Goal: Transaction & Acquisition: Purchase product/service

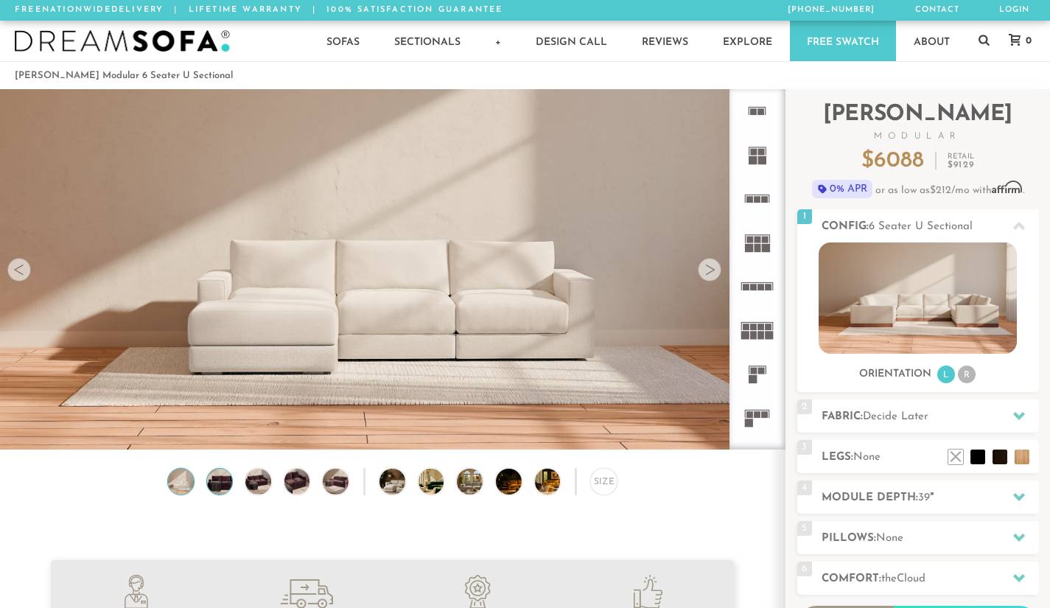
click at [222, 481] on img at bounding box center [219, 482] width 31 height 26
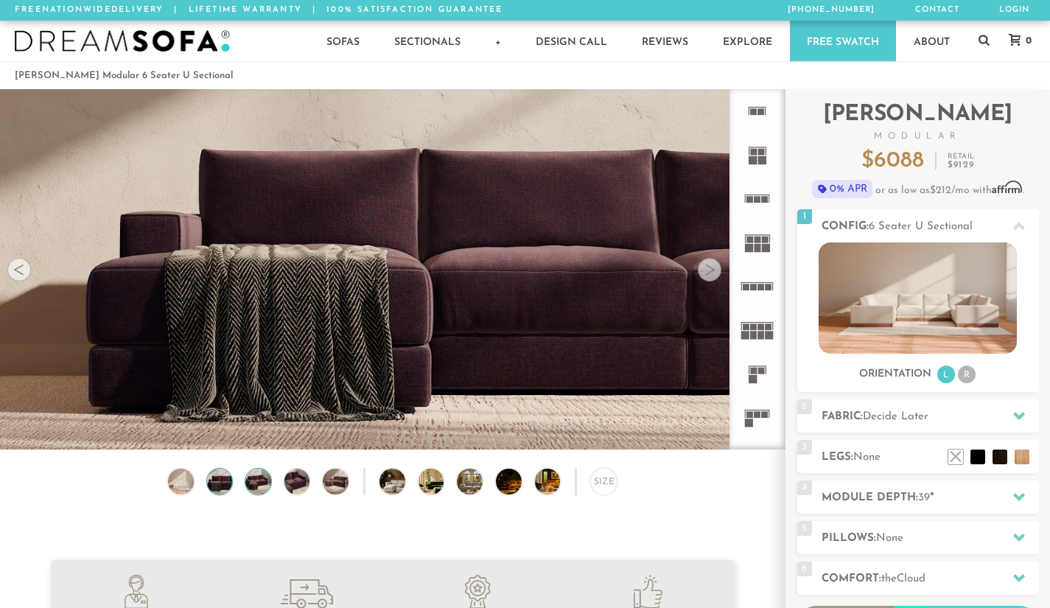
click at [266, 485] on img at bounding box center [258, 482] width 31 height 26
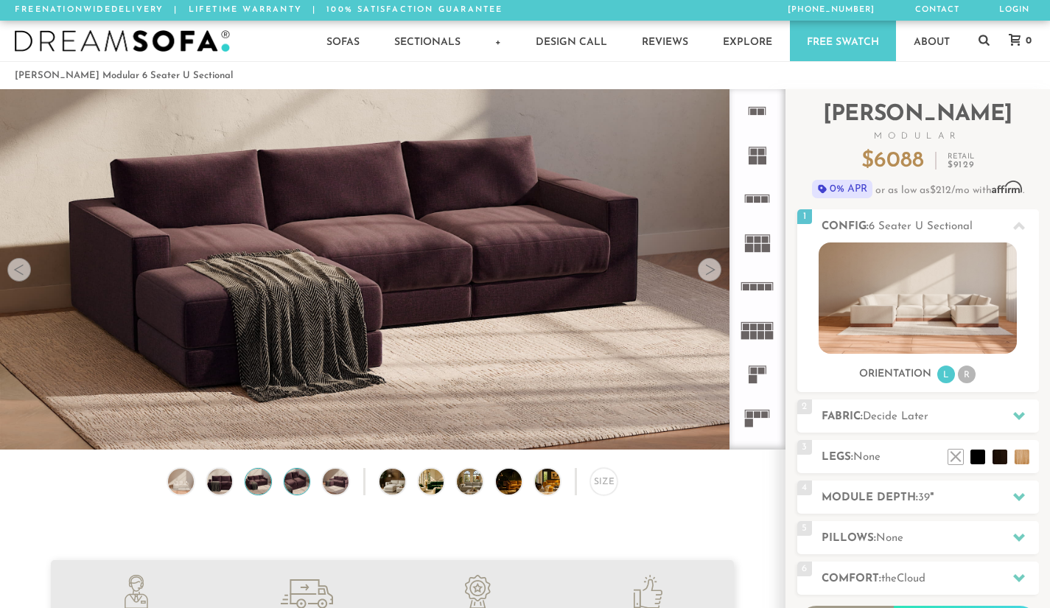
click at [296, 486] on img at bounding box center [297, 482] width 31 height 26
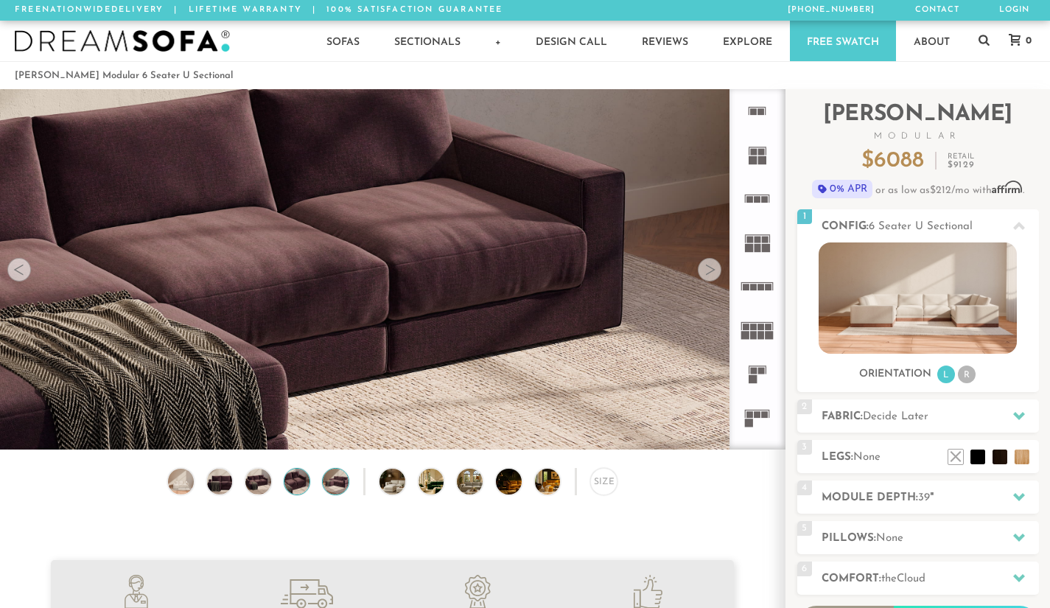
click at [336, 490] on img at bounding box center [336, 482] width 31 height 26
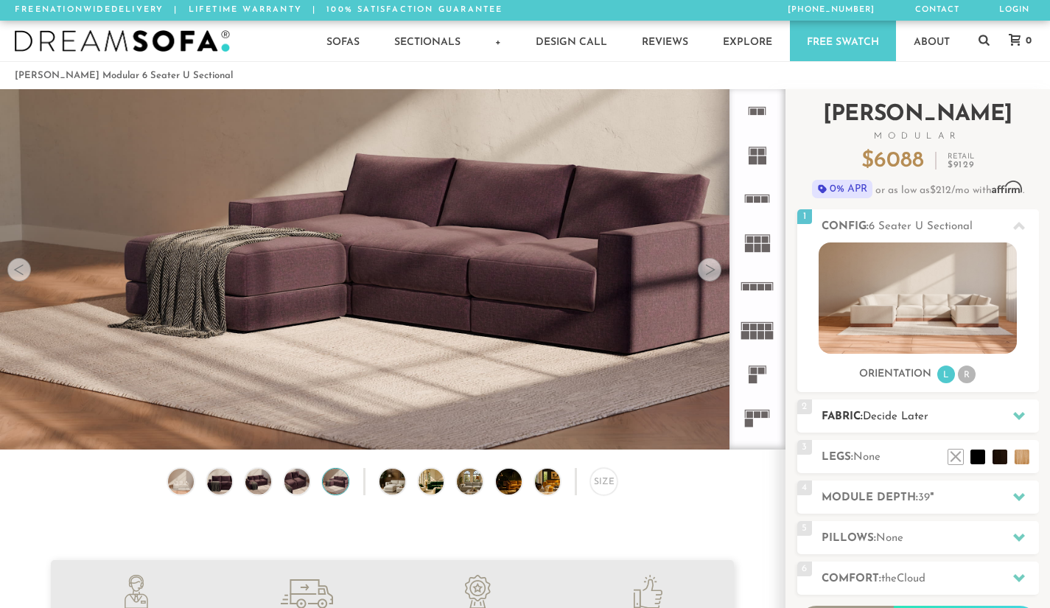
click at [1020, 415] on icon at bounding box center [1020, 416] width 12 height 8
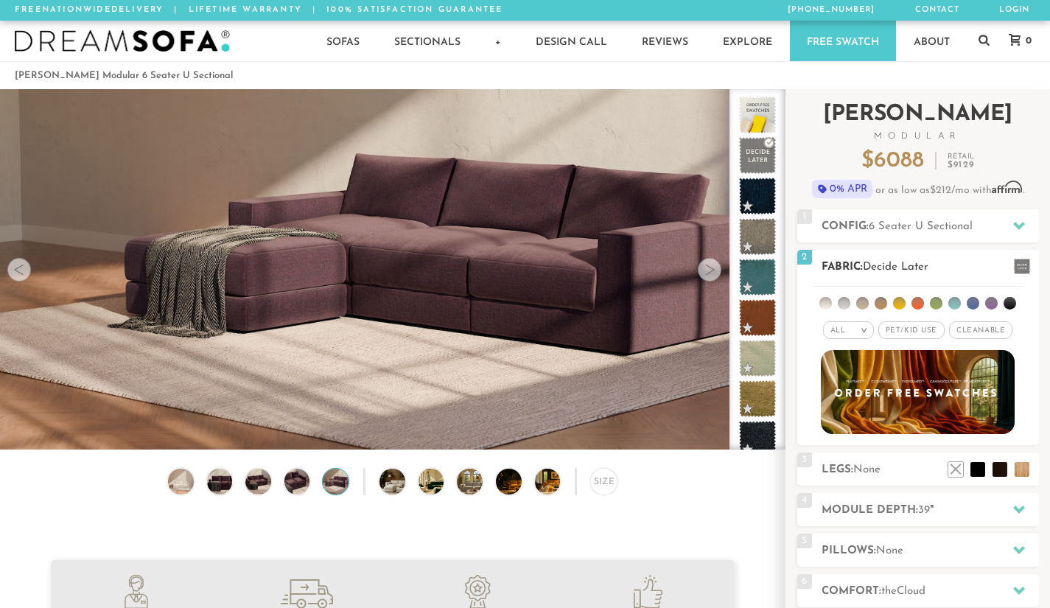
click at [991, 332] on span "Cleanable x" at bounding box center [980, 330] width 63 height 18
click at [899, 332] on span "Pet/Kid Use x" at bounding box center [906, 330] width 66 height 18
click at [842, 304] on li at bounding box center [844, 303] width 13 height 13
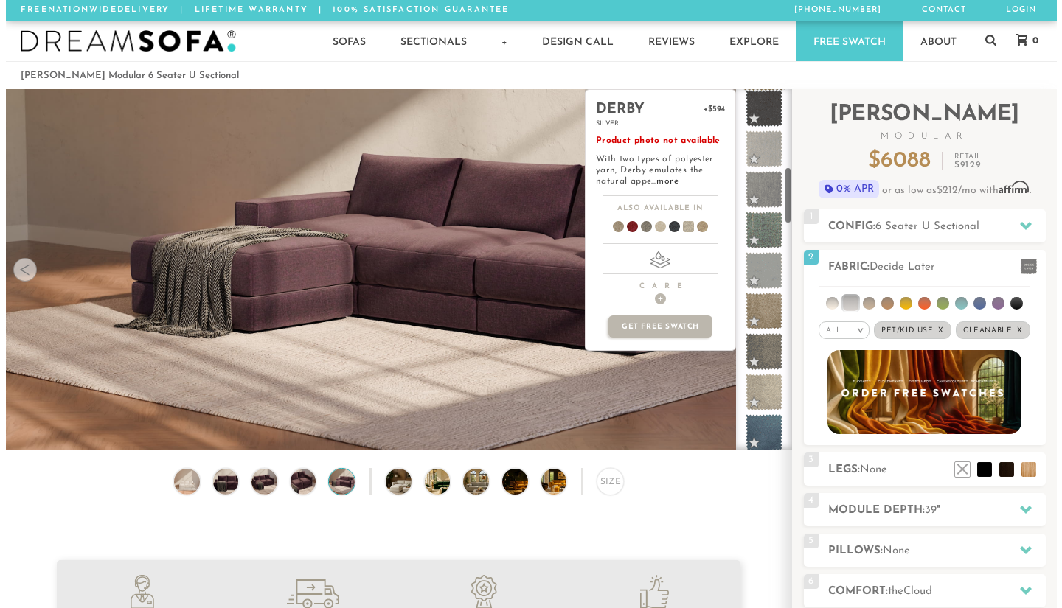
scroll to position [492, 0]
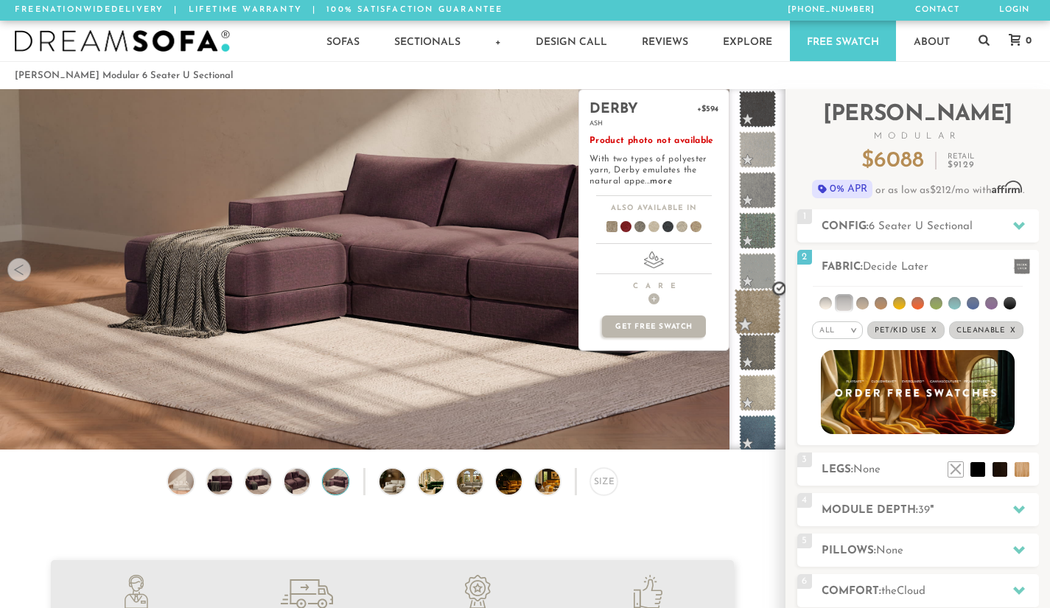
click at [764, 315] on span at bounding box center [758, 312] width 46 height 46
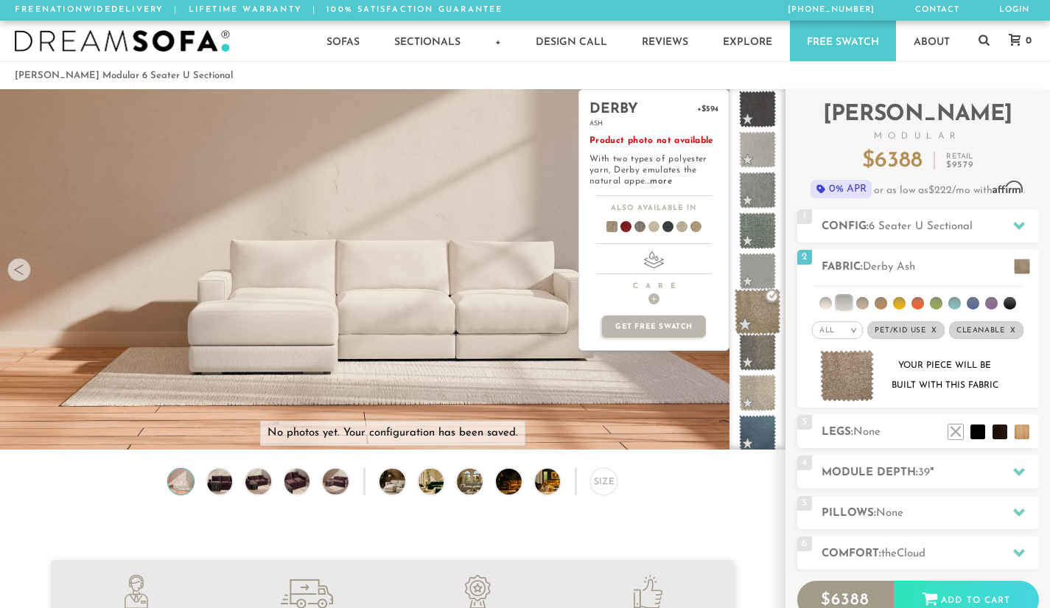
click at [773, 296] on span at bounding box center [758, 312] width 46 height 46
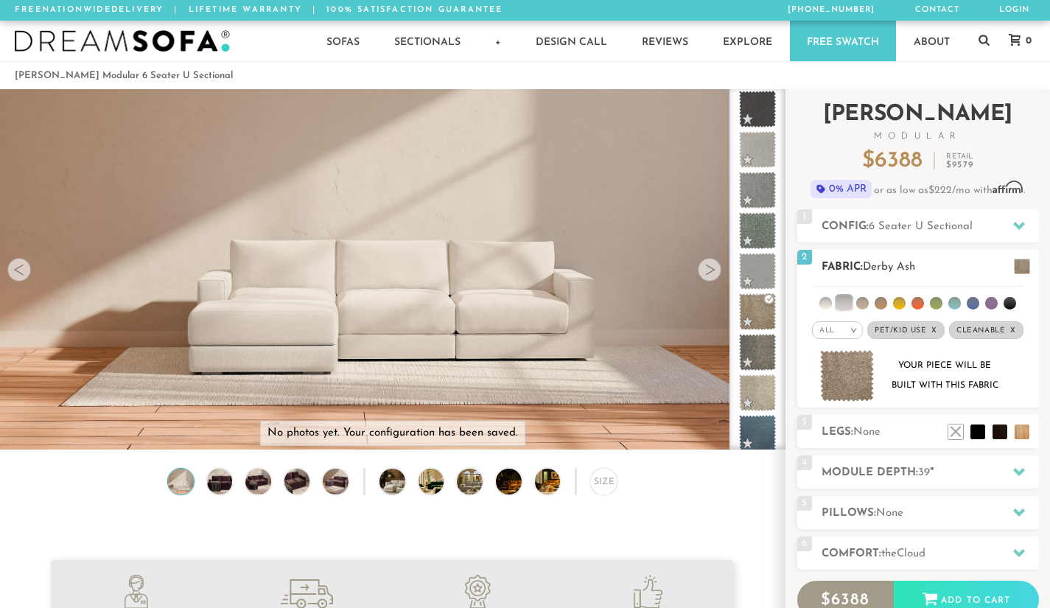
click at [1024, 266] on span at bounding box center [1022, 266] width 16 height 15
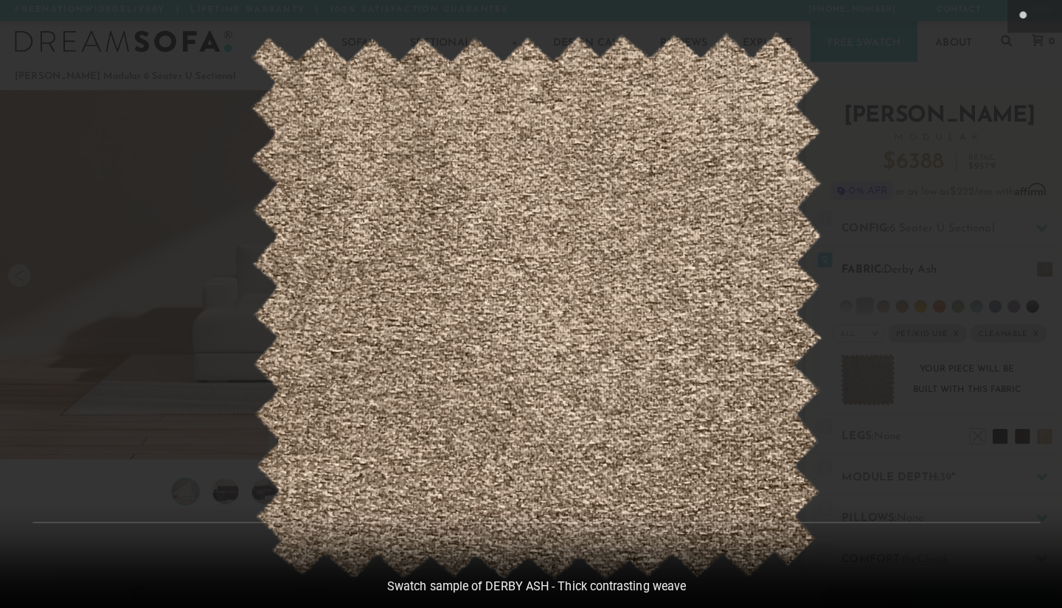
scroll to position [16189, 1050]
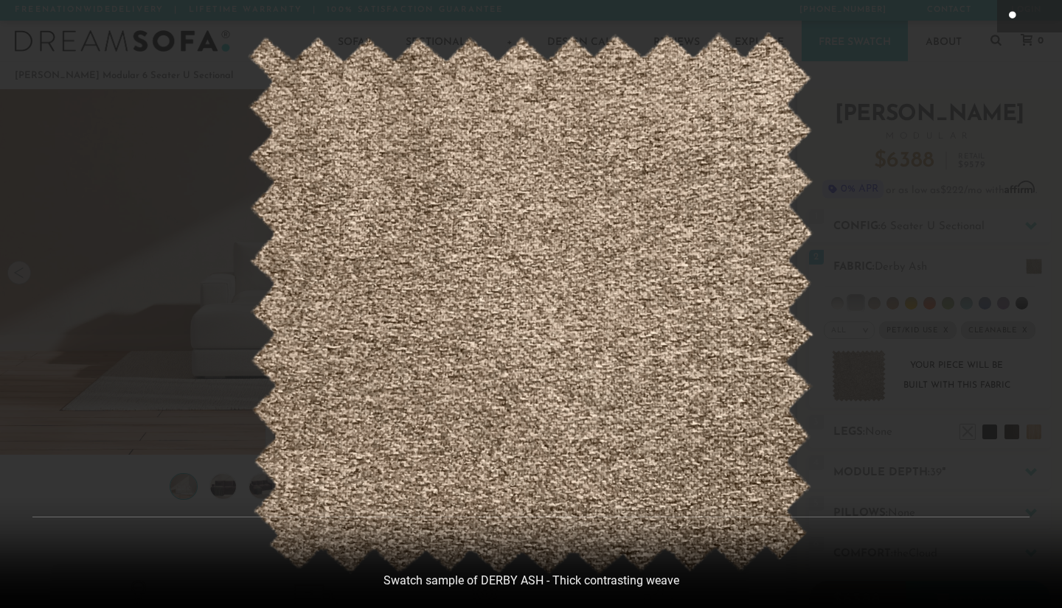
click at [1014, 14] on icon at bounding box center [1013, 15] width 10 height 9
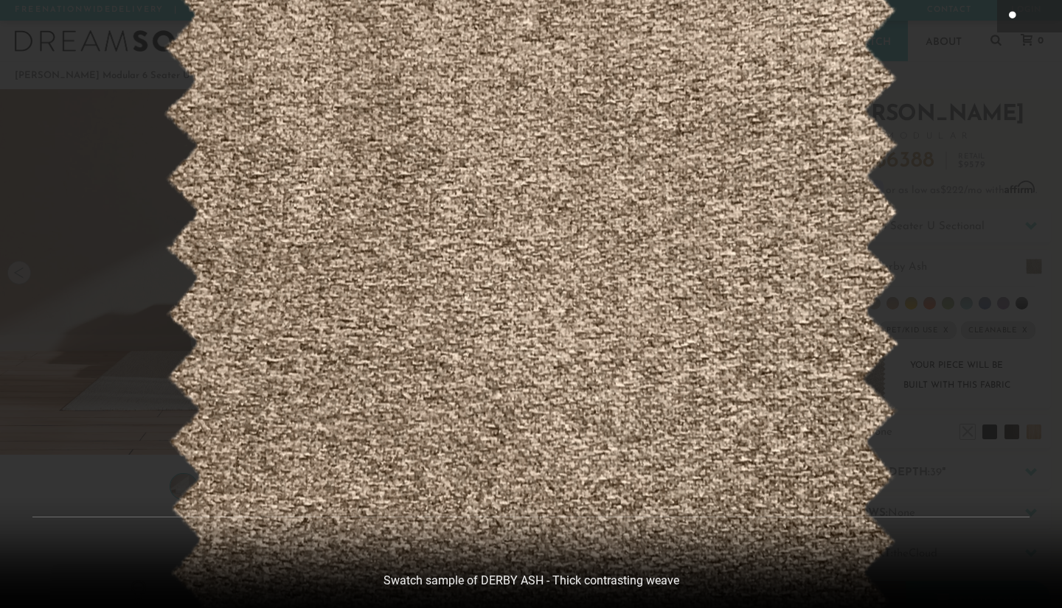
click at [1014, 14] on icon at bounding box center [1013, 15] width 10 height 9
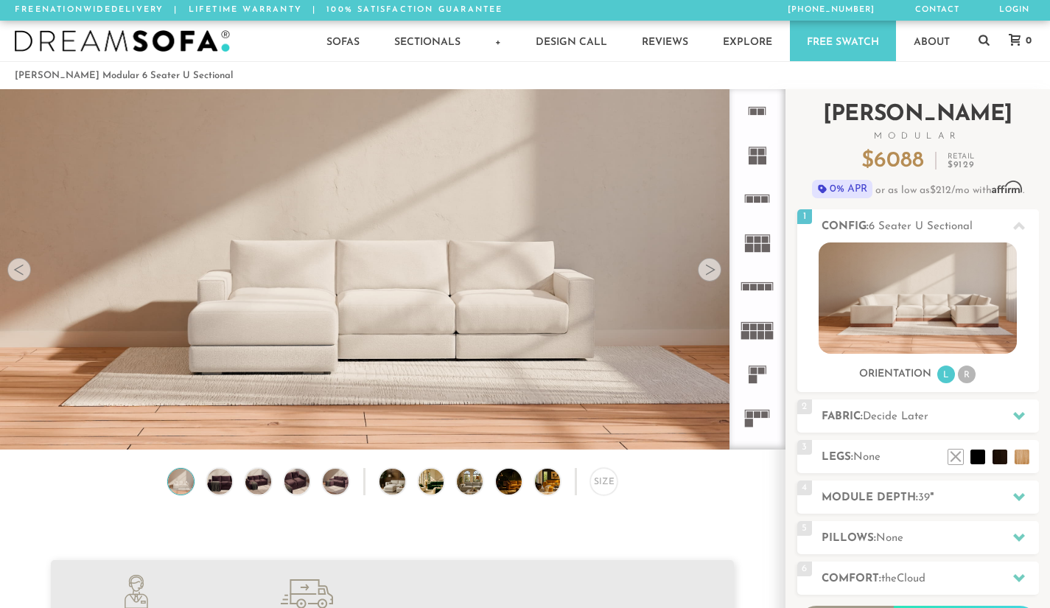
scroll to position [16168, 1039]
click at [1019, 416] on icon at bounding box center [1020, 416] width 12 height 8
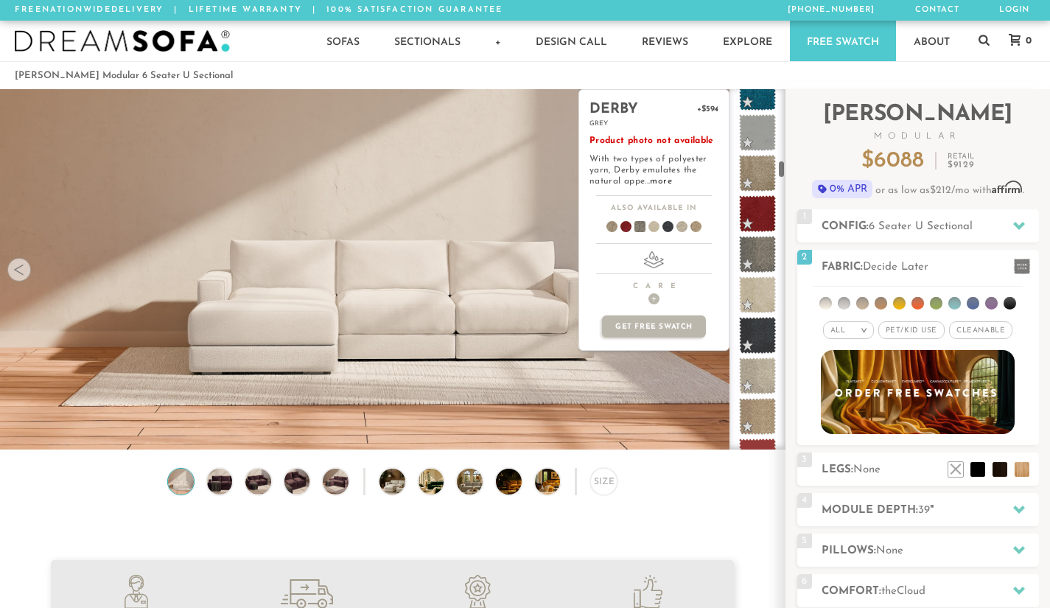
scroll to position [1891, 0]
click at [764, 414] on span at bounding box center [758, 414] width 46 height 46
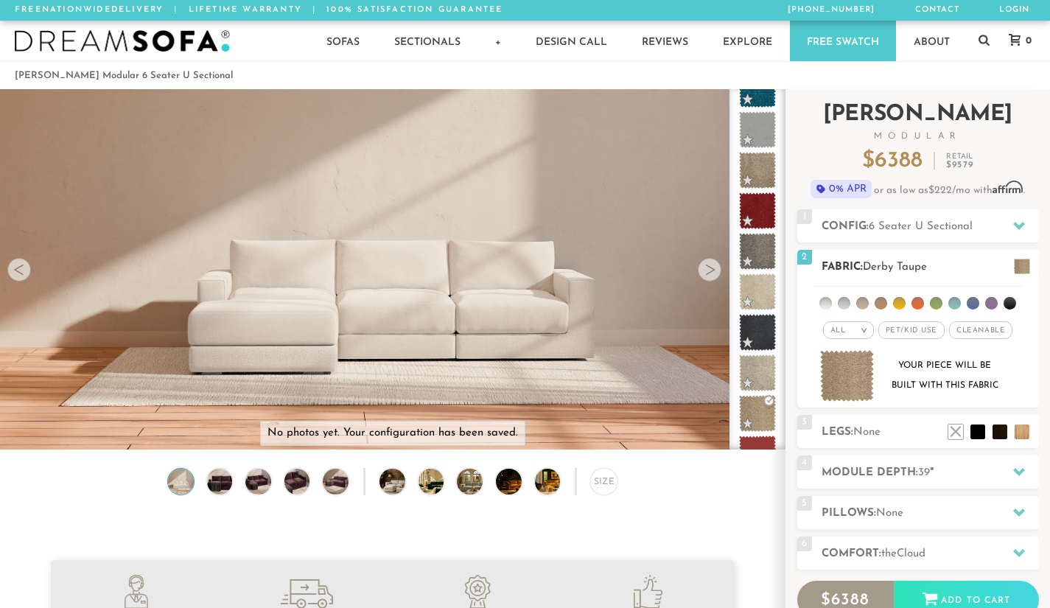
click at [918, 332] on span "Pet/Kid Use x" at bounding box center [912, 330] width 66 height 18
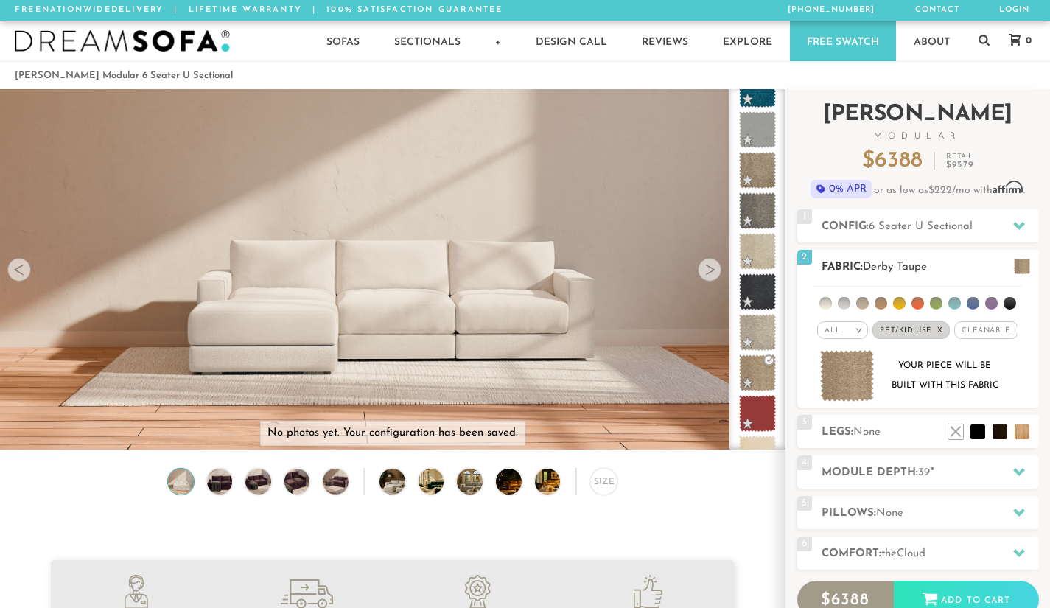
click at [987, 334] on span "Cleanable x" at bounding box center [986, 330] width 63 height 18
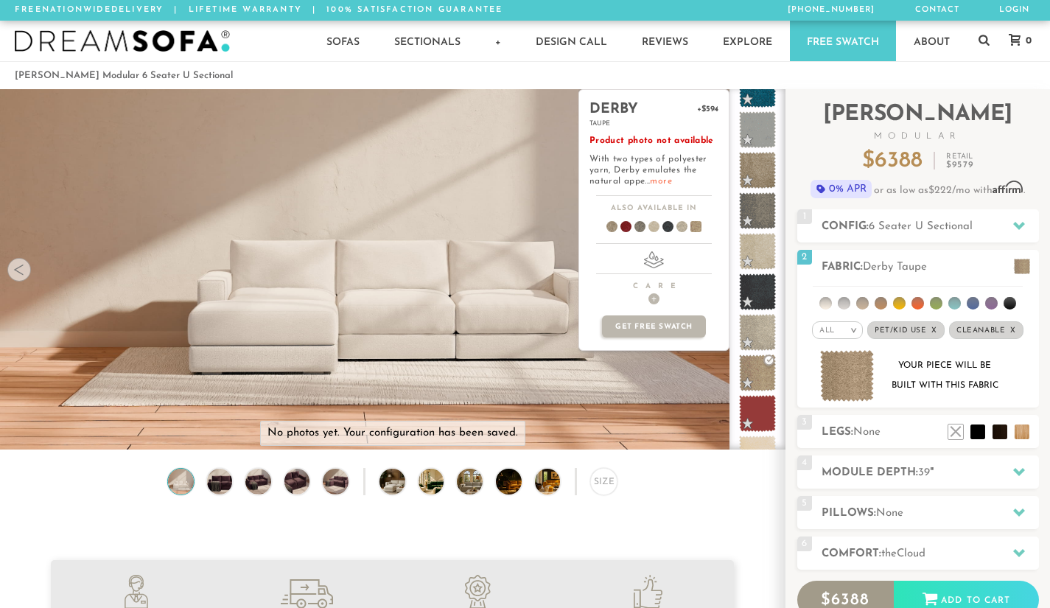
click at [660, 184] on link "more" at bounding box center [660, 181] width 21 height 9
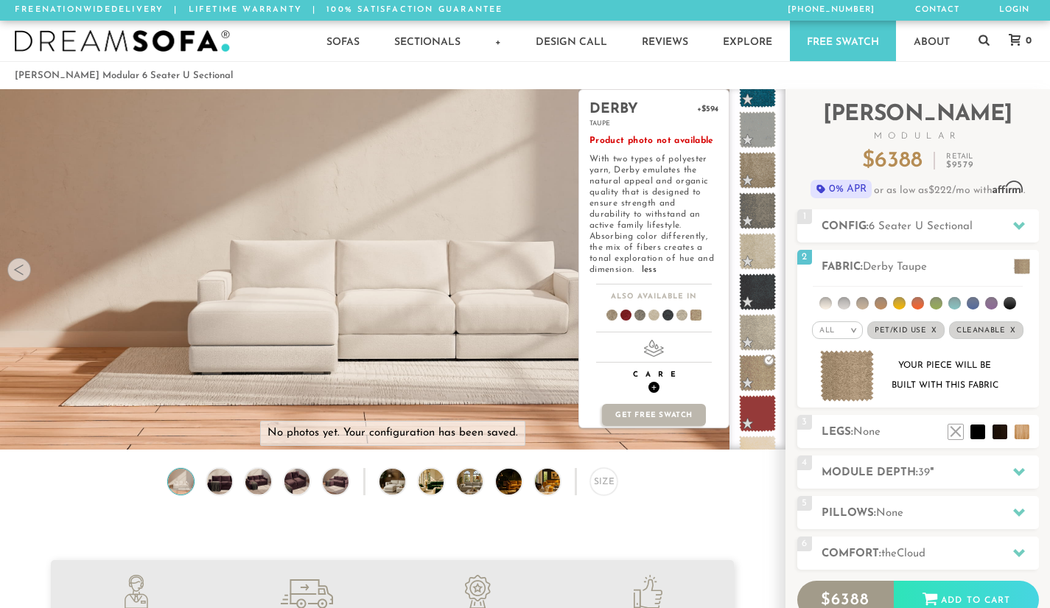
click at [655, 382] on span "+" at bounding box center [654, 387] width 11 height 11
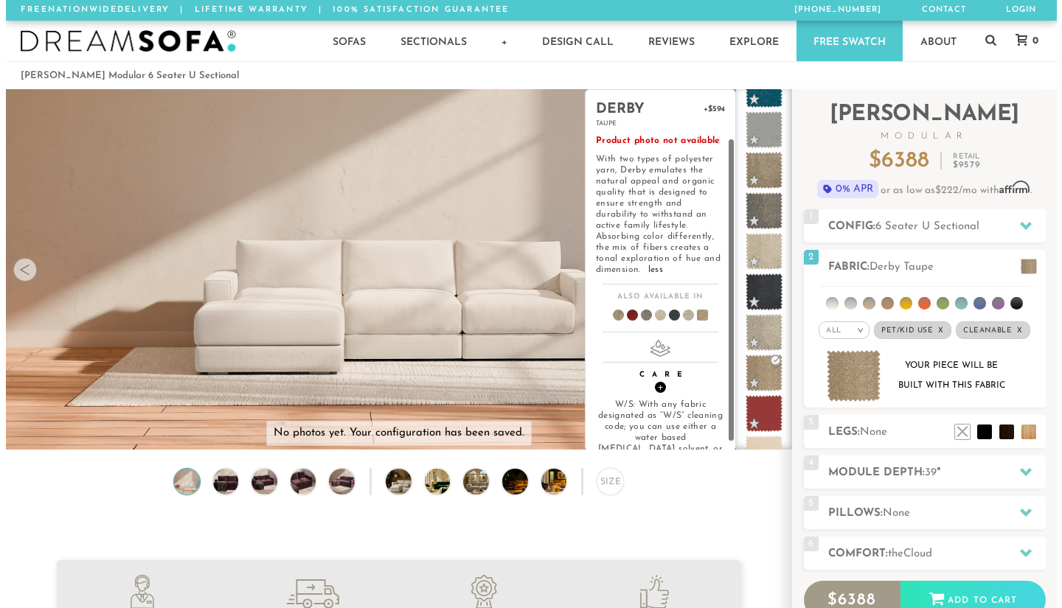
scroll to position [73, 0]
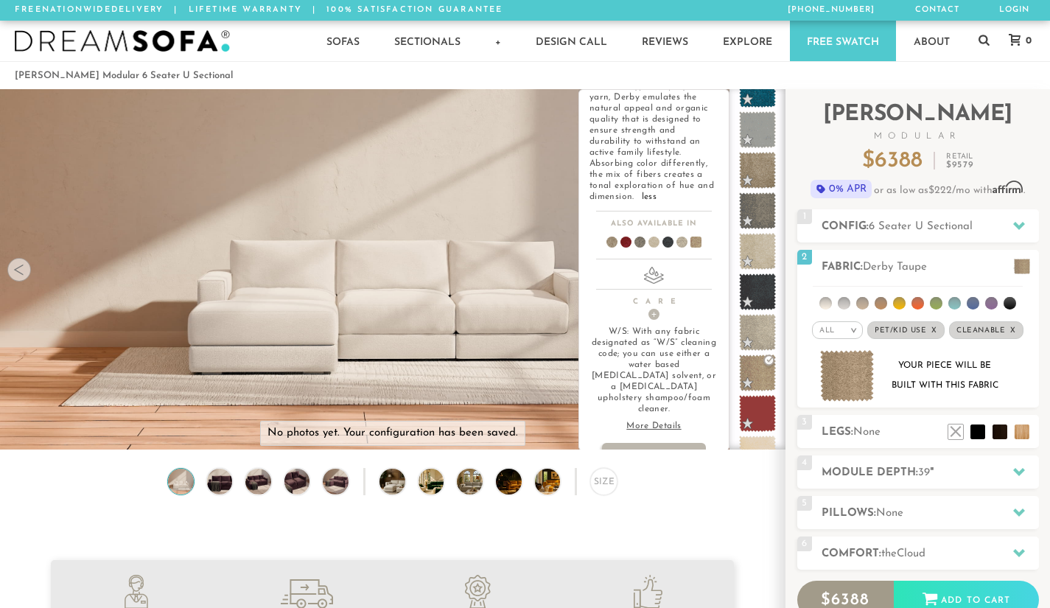
click at [660, 421] on p "More Details" at bounding box center [654, 426] width 129 height 11
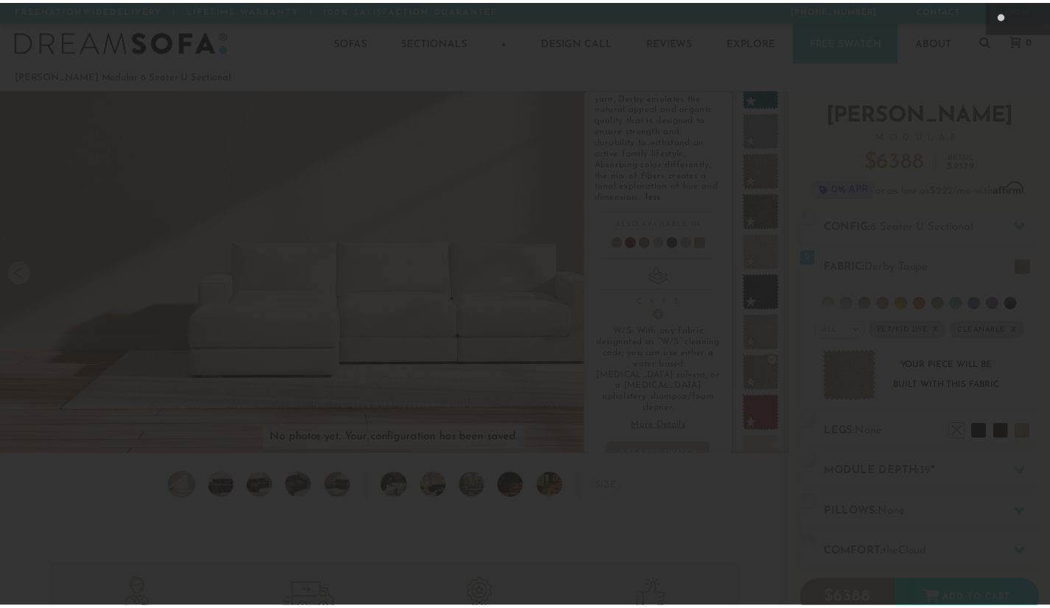
scroll to position [16189, 1050]
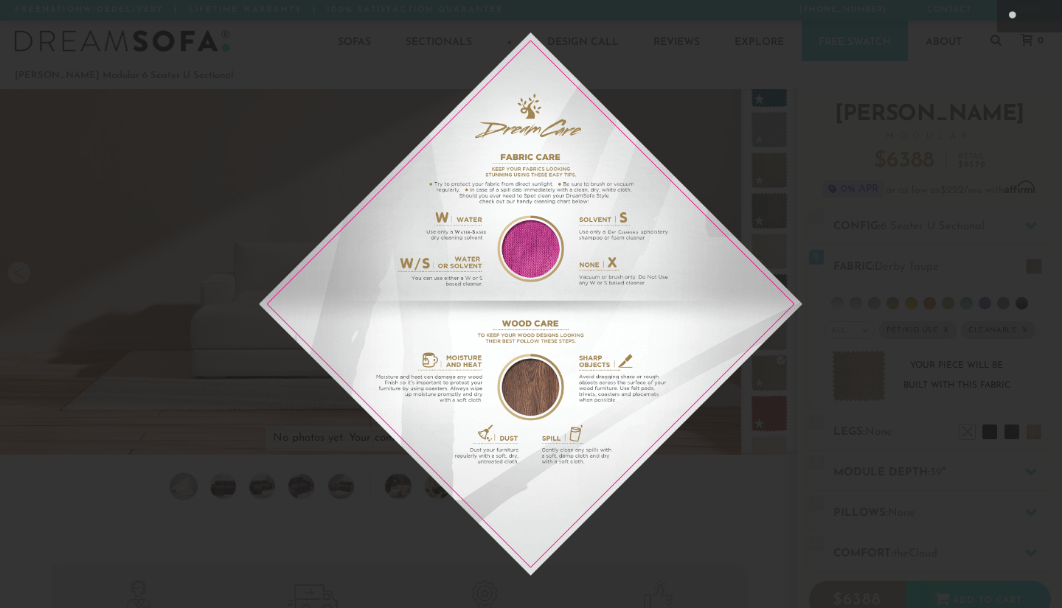
click at [207, 109] on div at bounding box center [531, 304] width 1062 height 608
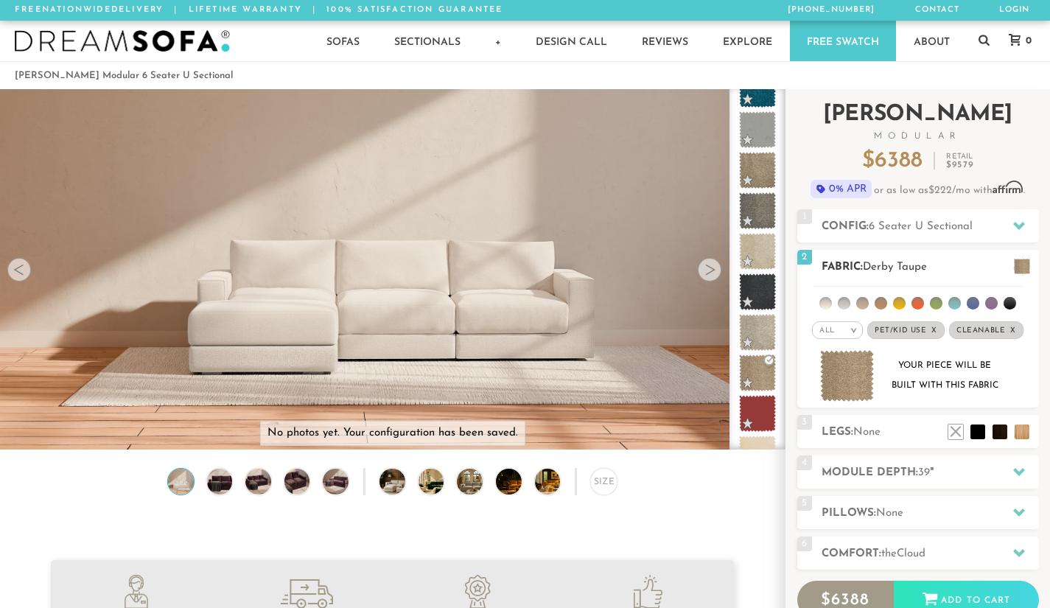
scroll to position [0, 0]
click at [975, 219] on h2 "Config: 6 Seater U Sectional" at bounding box center [930, 226] width 217 height 17
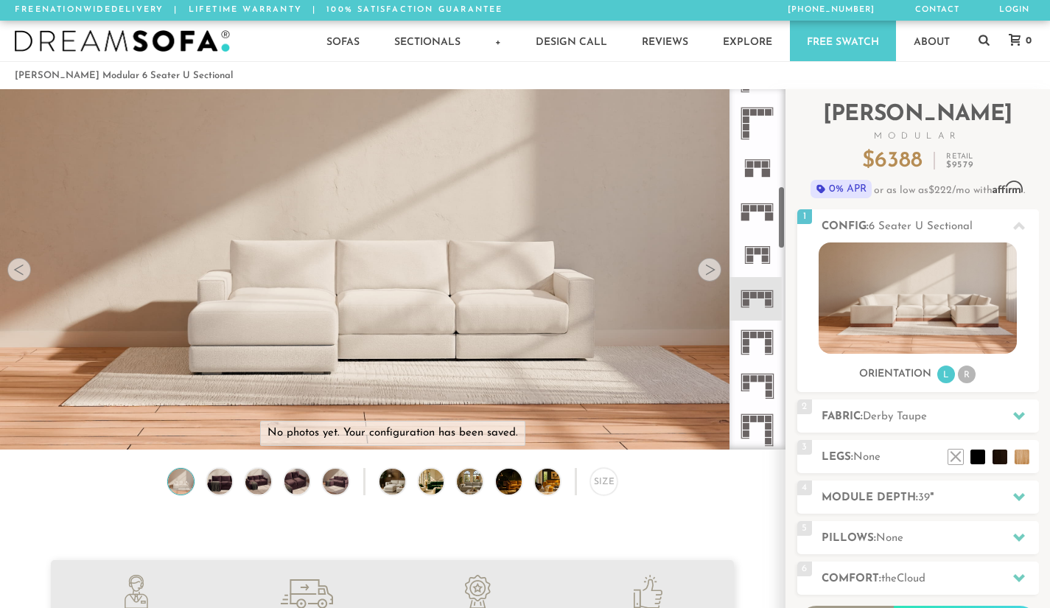
scroll to position [556, 0]
click at [758, 291] on rect at bounding box center [758, 290] width 32 height 1
click at [762, 295] on rect at bounding box center [762, 296] width 7 height 7
click at [709, 279] on div at bounding box center [710, 270] width 24 height 24
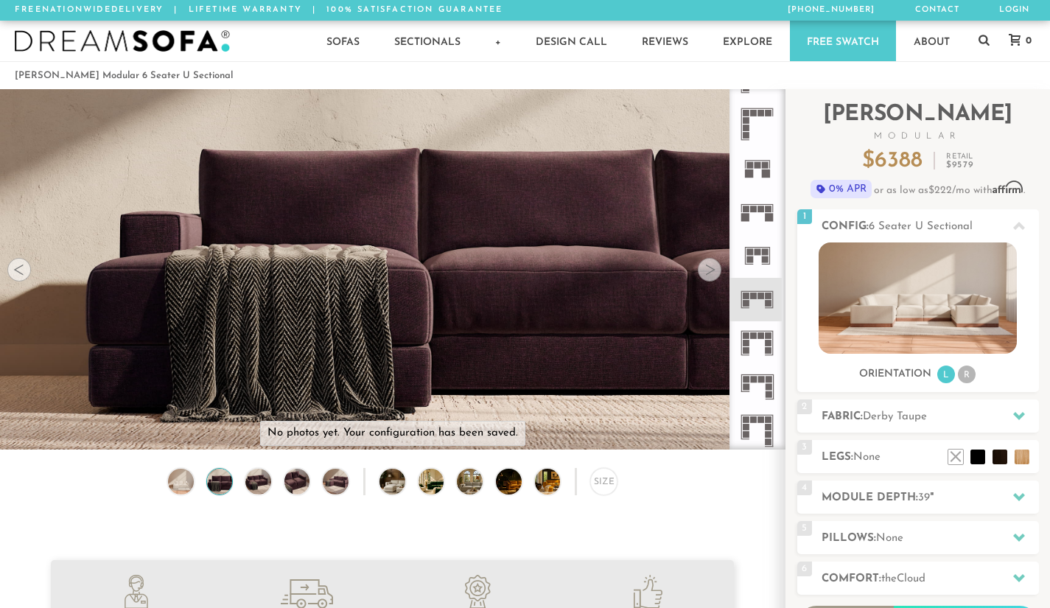
click at [709, 279] on div at bounding box center [710, 270] width 24 height 24
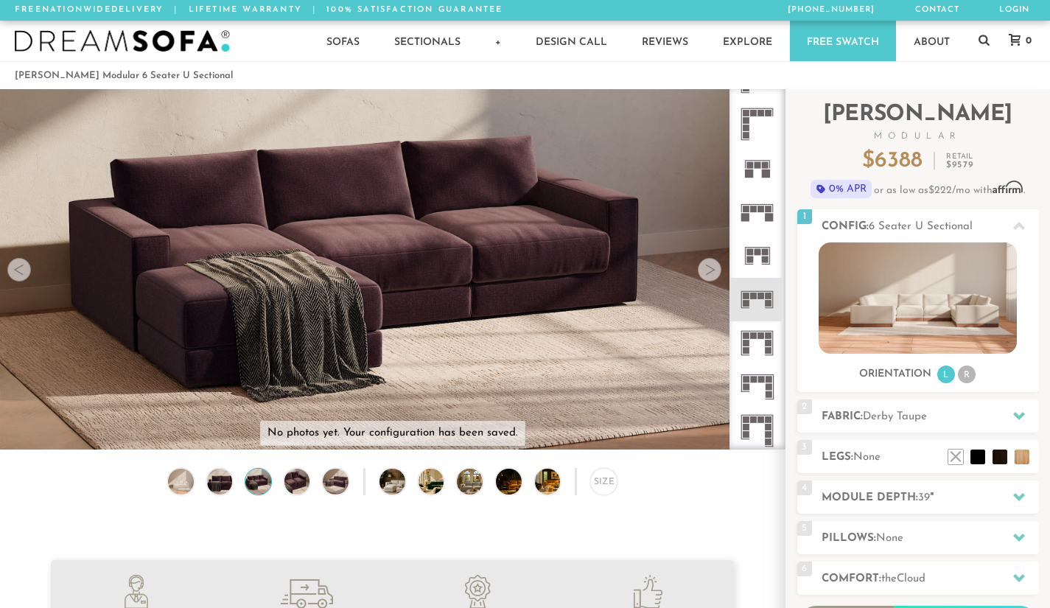
click at [709, 279] on div at bounding box center [710, 270] width 24 height 24
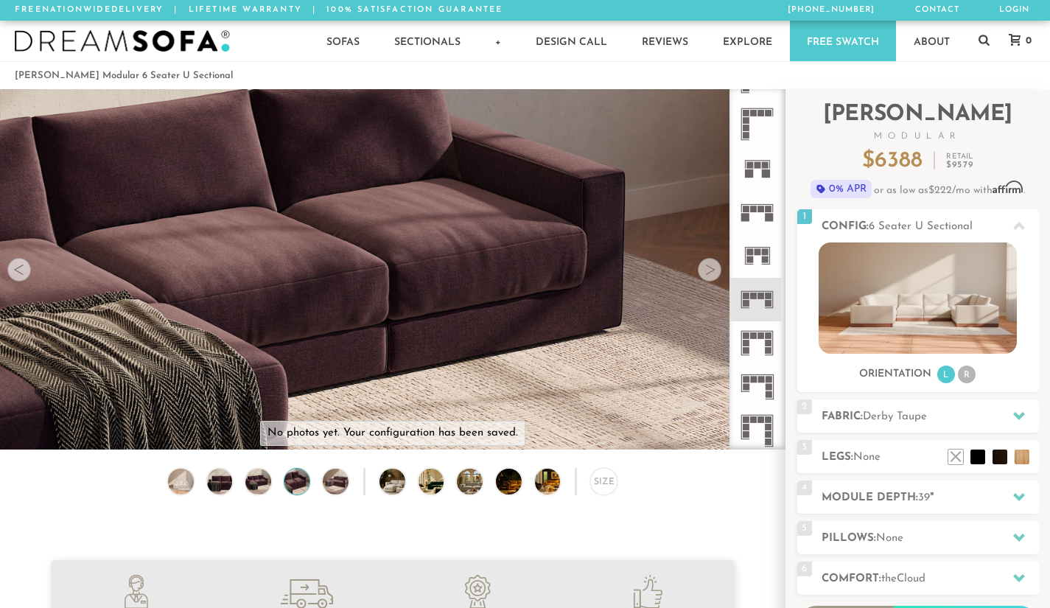
click at [709, 279] on div at bounding box center [710, 270] width 24 height 24
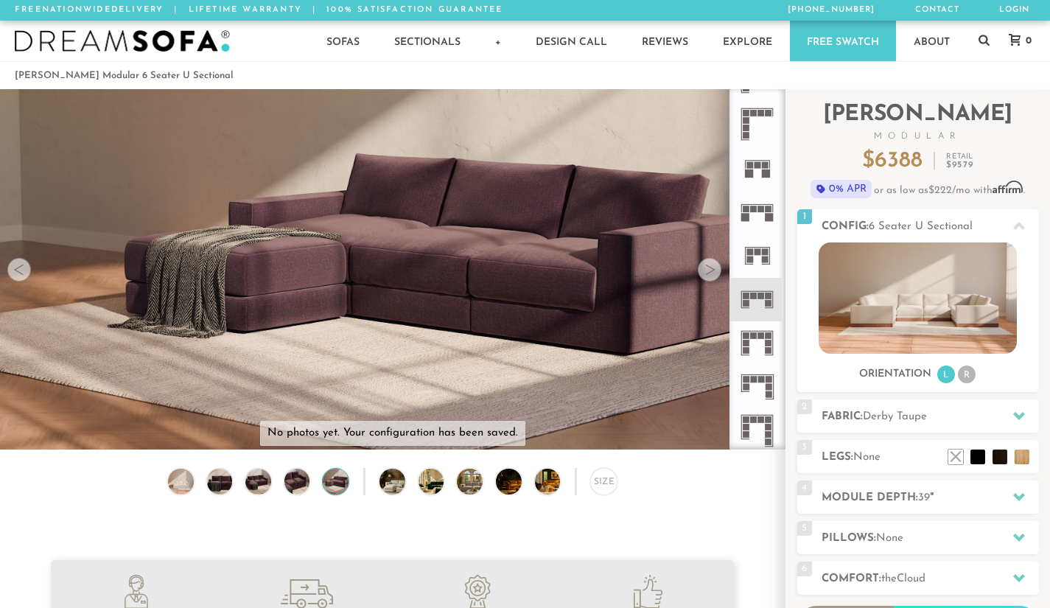
click at [709, 279] on div at bounding box center [710, 270] width 24 height 24
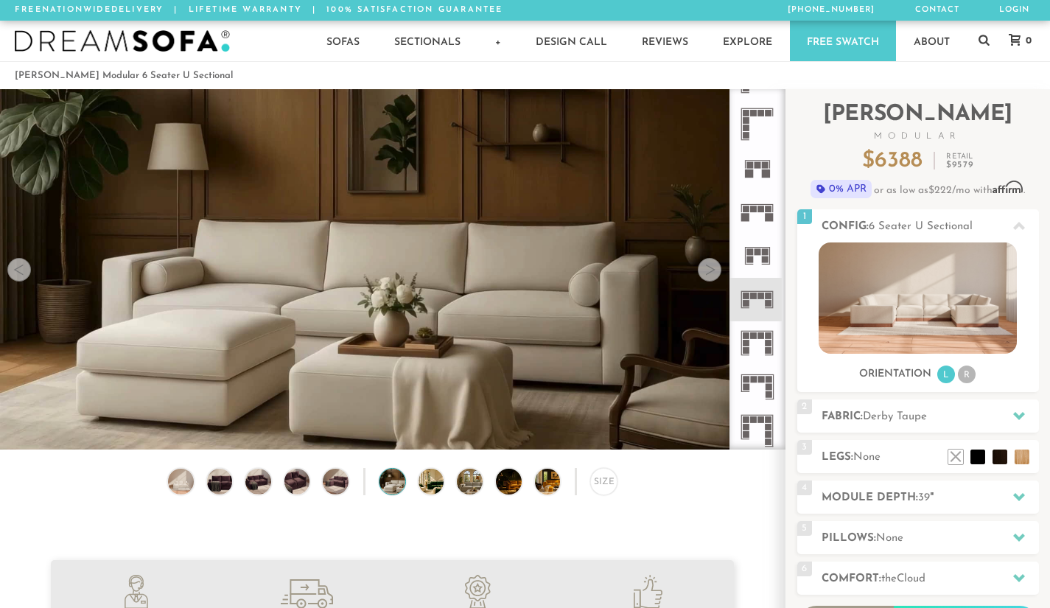
click at [709, 279] on div at bounding box center [710, 270] width 24 height 24
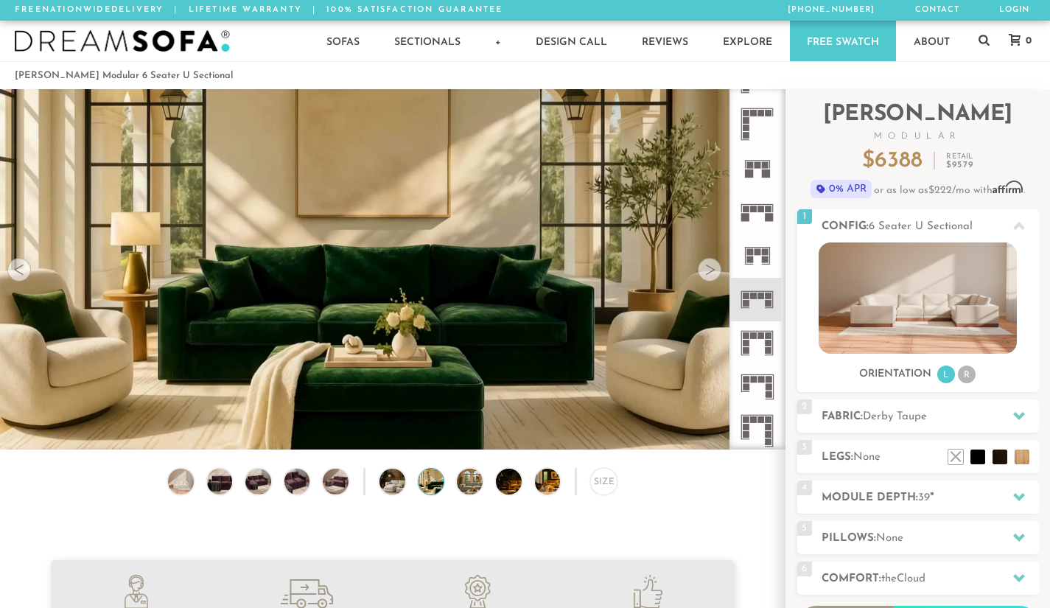
click at [709, 279] on div at bounding box center [710, 270] width 24 height 24
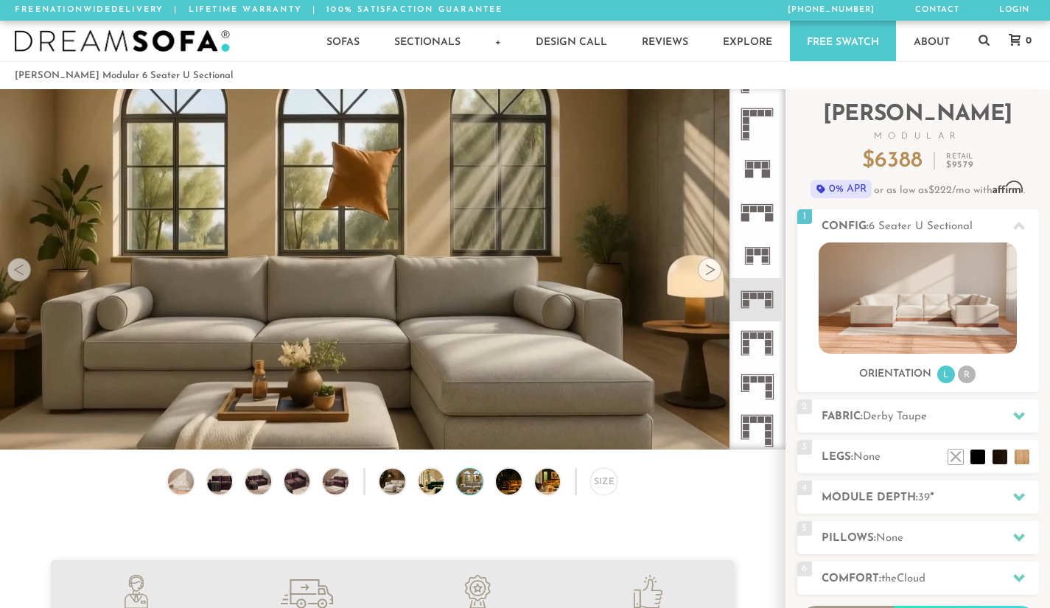
click at [709, 279] on div at bounding box center [710, 270] width 24 height 24
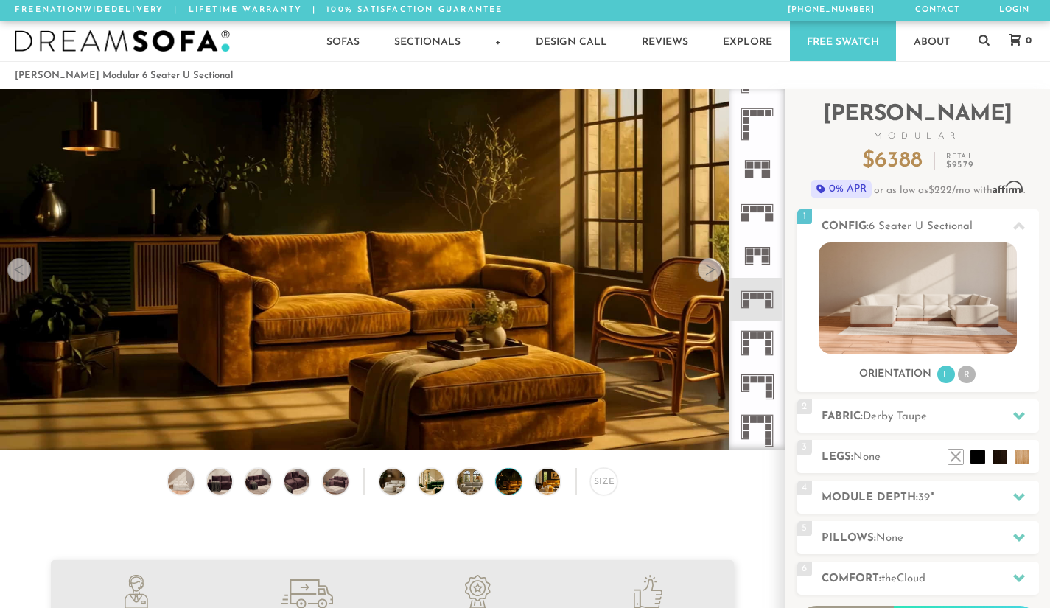
click at [709, 279] on div at bounding box center [710, 270] width 24 height 24
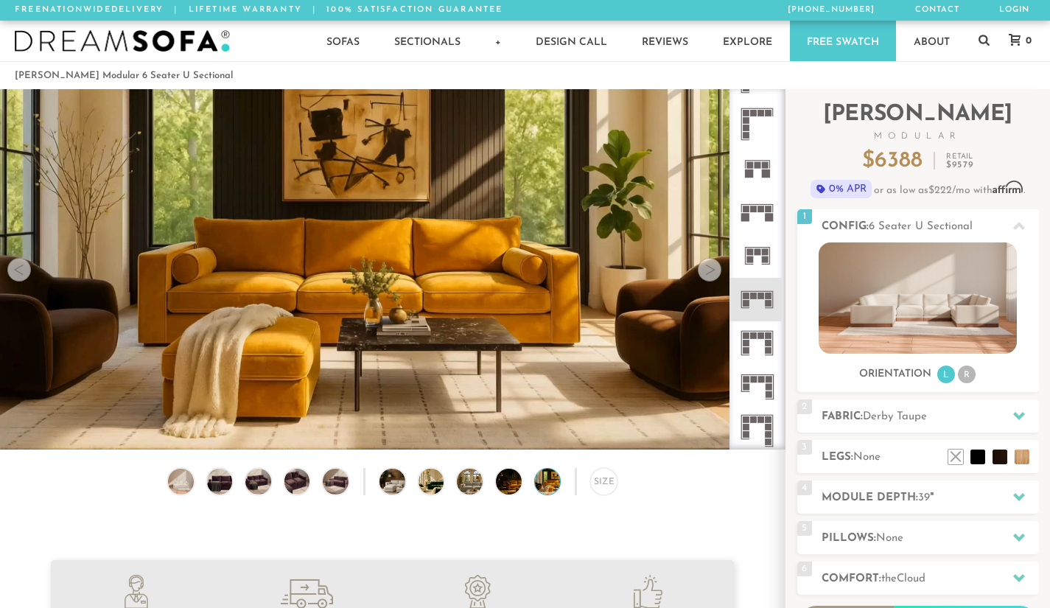
click at [709, 279] on div at bounding box center [710, 270] width 24 height 24
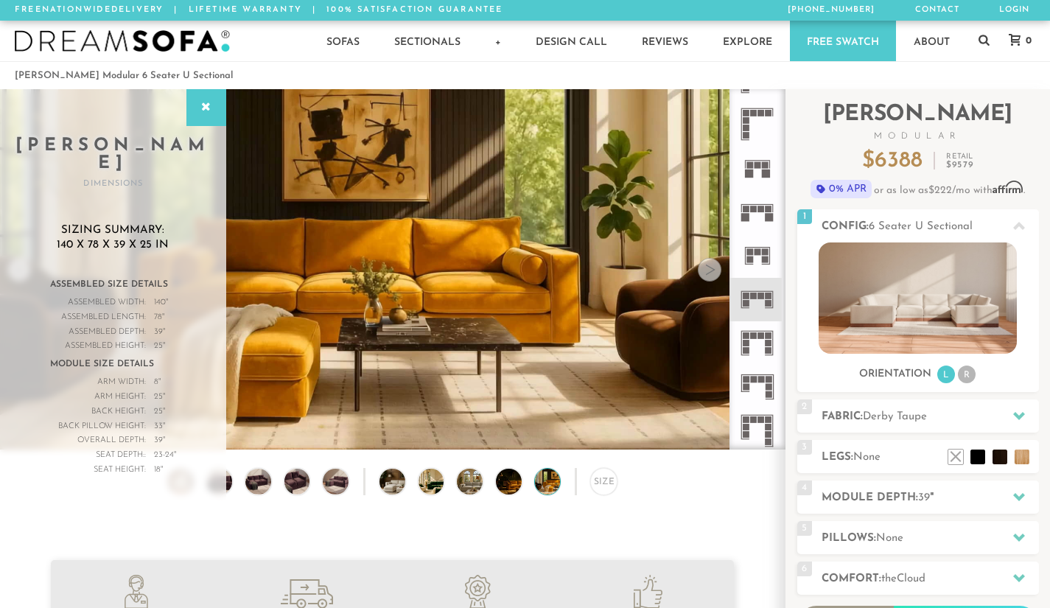
click at [709, 279] on div at bounding box center [710, 270] width 24 height 24
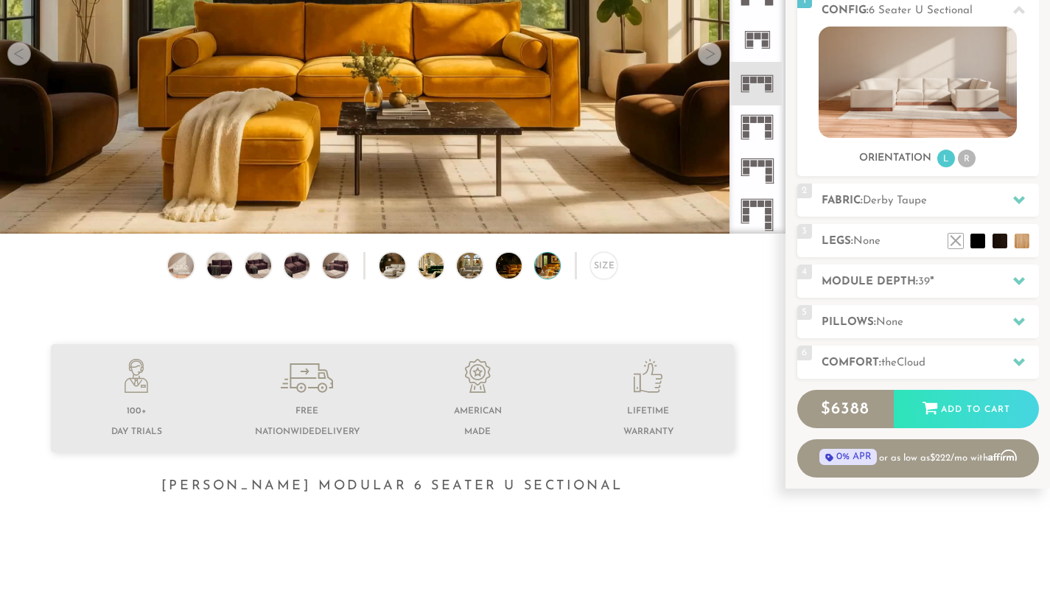
scroll to position [223, 0]
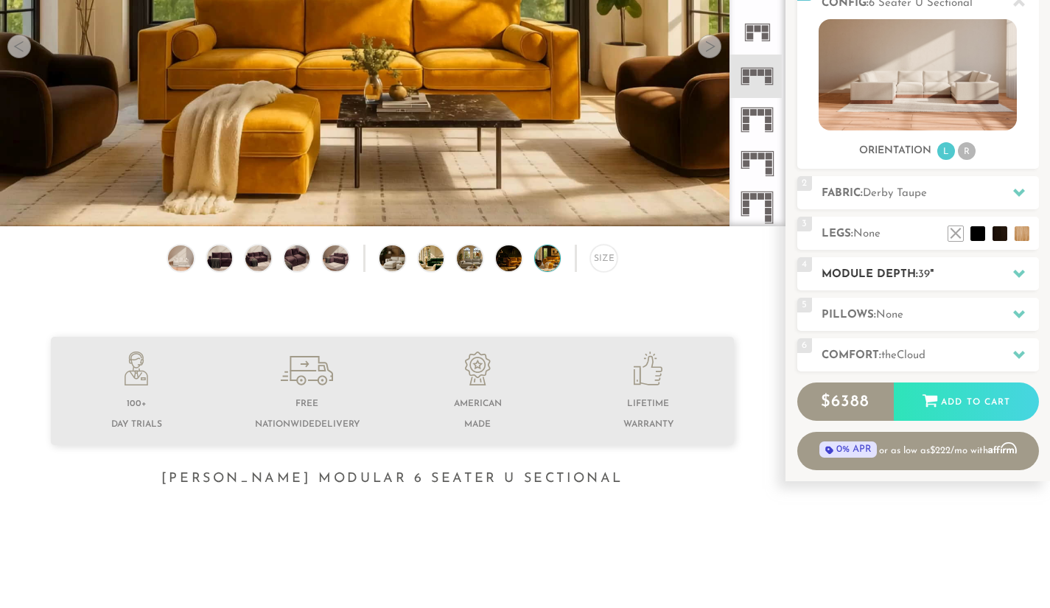
click at [1017, 276] on icon at bounding box center [1020, 274] width 12 height 12
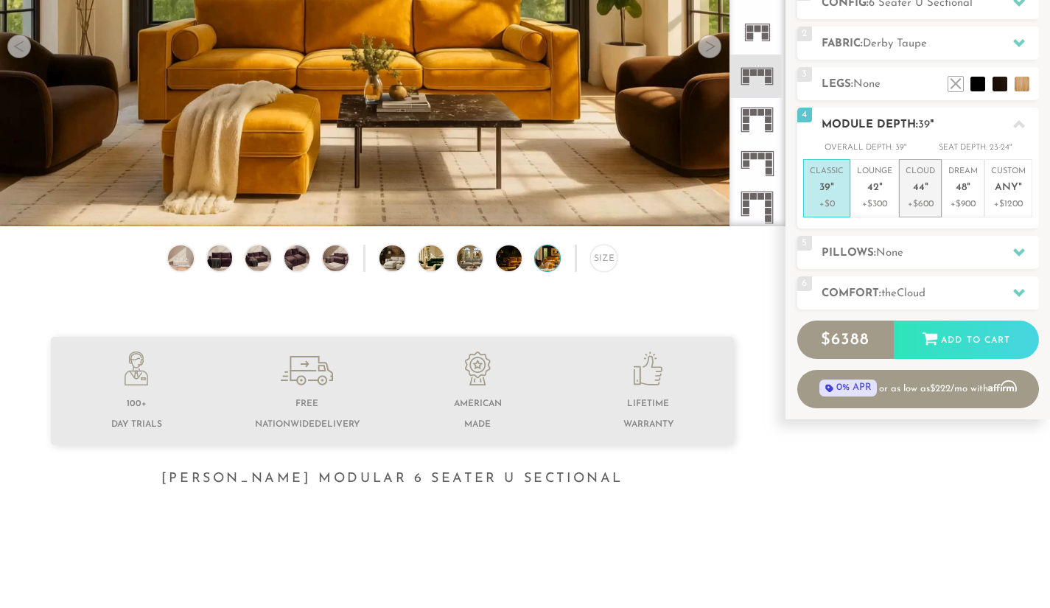
click at [921, 191] on span "44" at bounding box center [919, 188] width 12 height 13
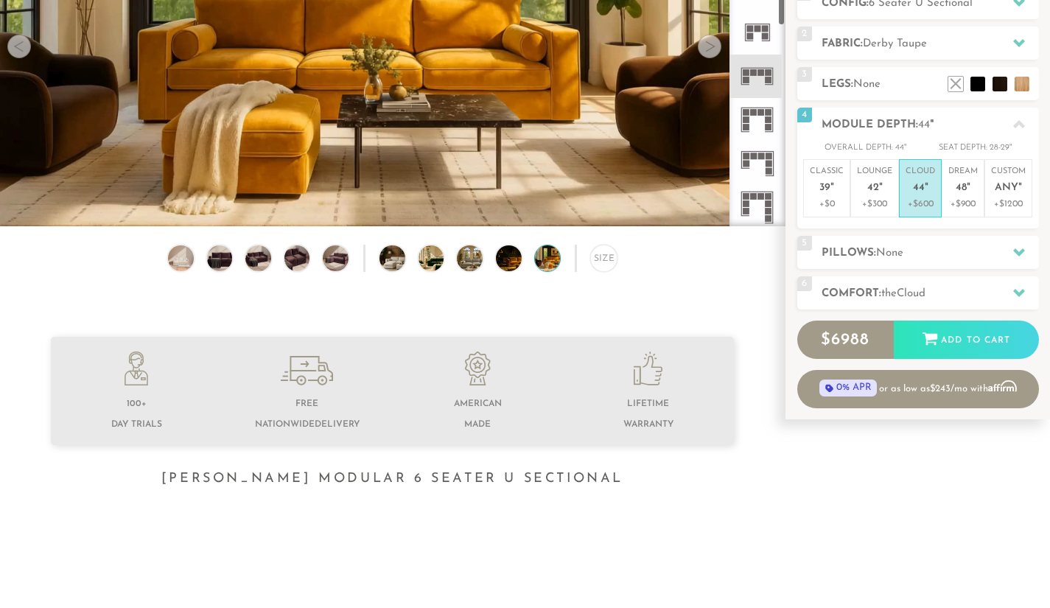
scroll to position [0, 0]
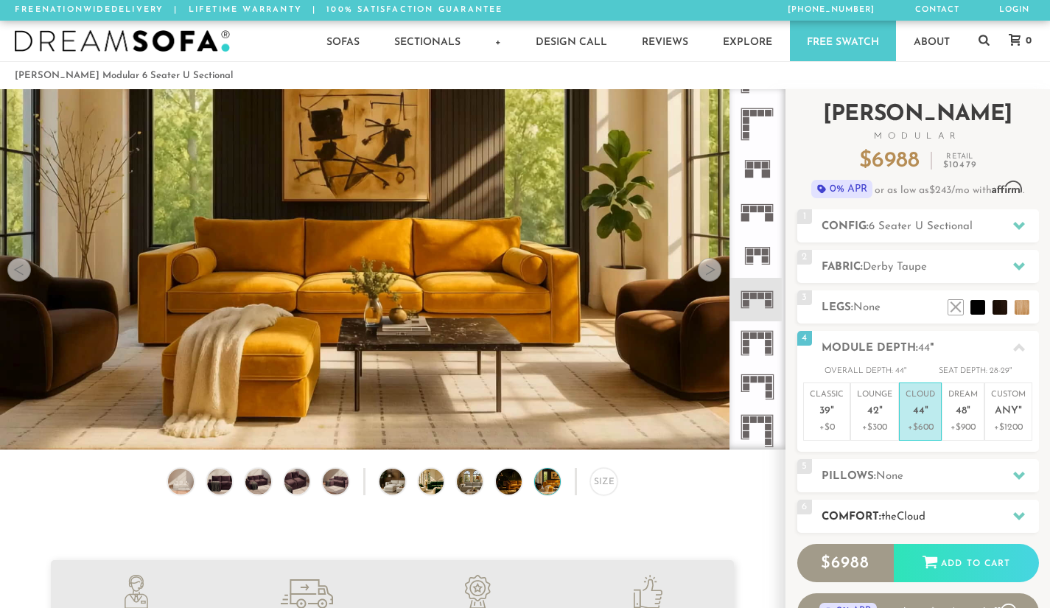
click at [1020, 512] on icon at bounding box center [1020, 516] width 12 height 12
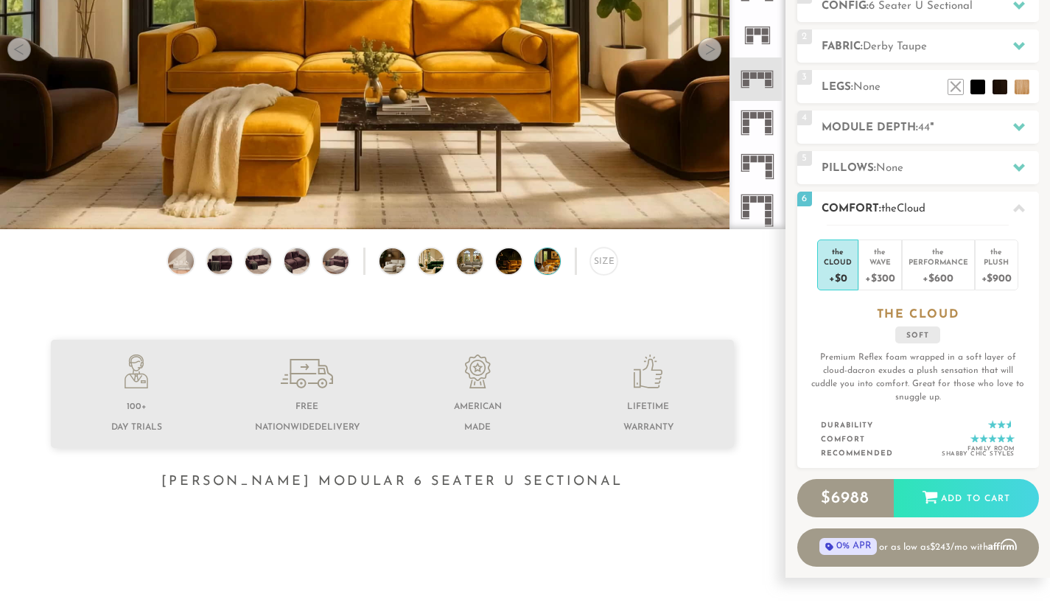
scroll to position [222, 0]
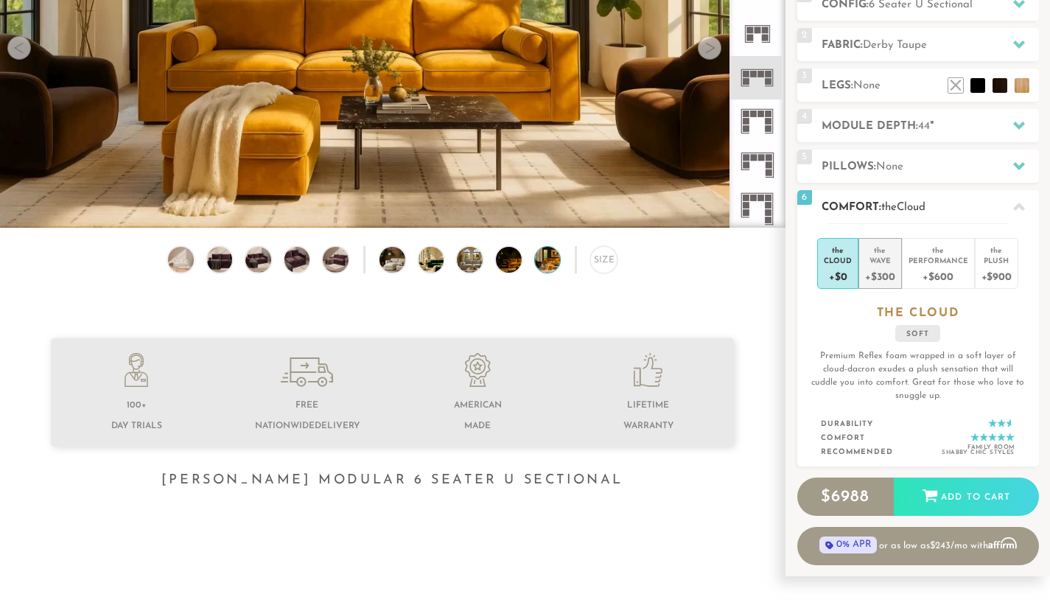
click at [886, 261] on div "Wave" at bounding box center [879, 260] width 29 height 10
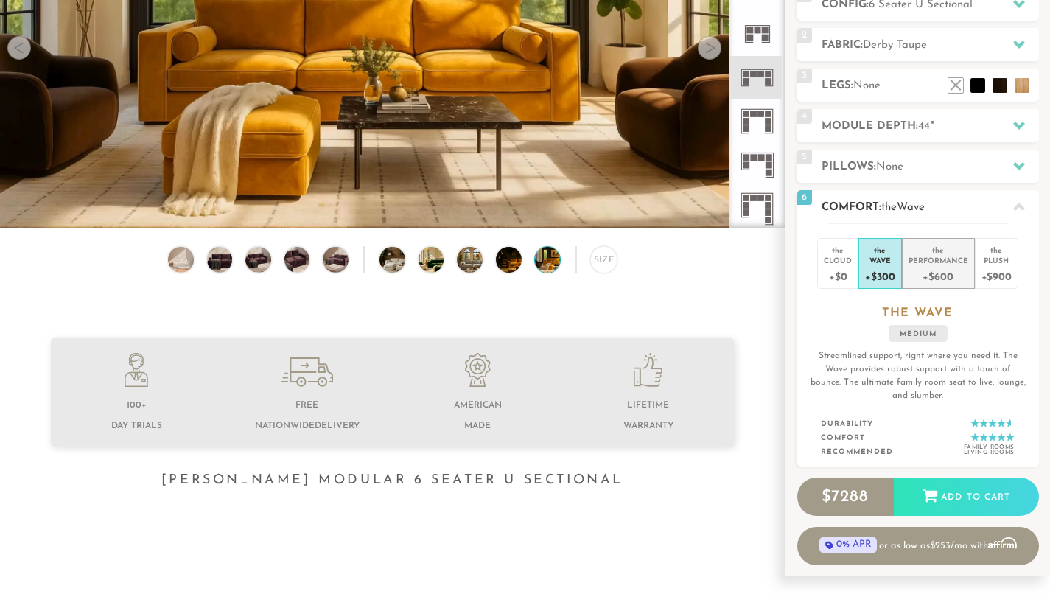
click at [934, 256] on div "Performance" at bounding box center [939, 260] width 60 height 10
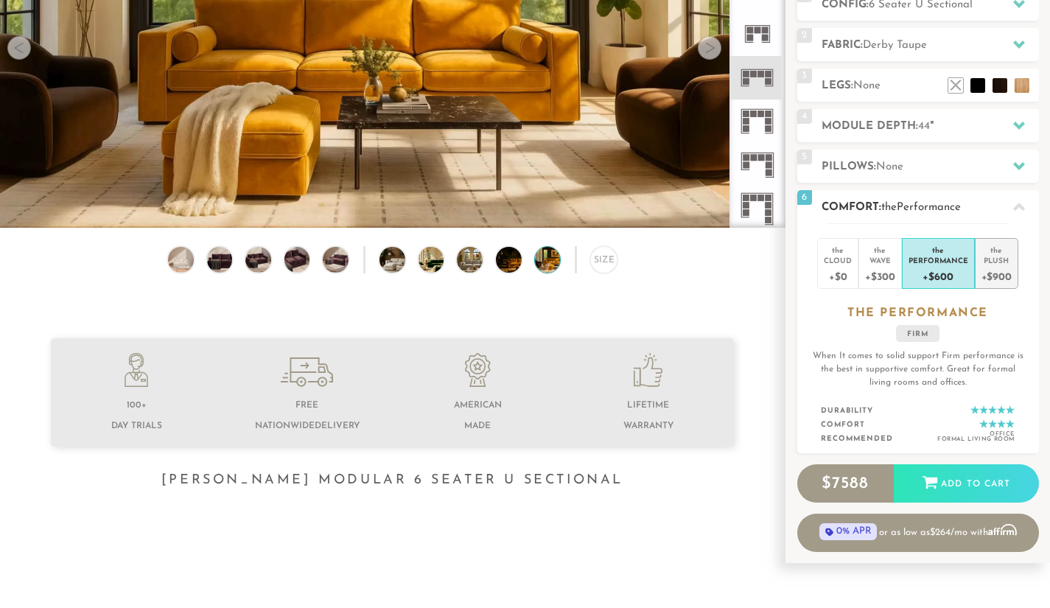
click at [1003, 254] on div "the" at bounding box center [997, 247] width 30 height 15
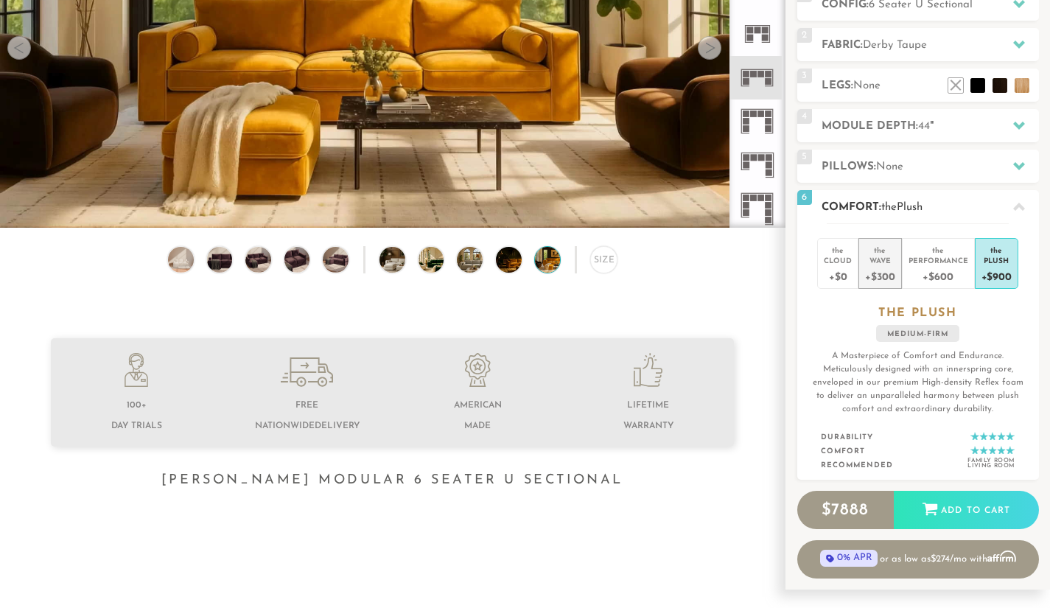
click at [882, 262] on div "Wave" at bounding box center [879, 260] width 29 height 10
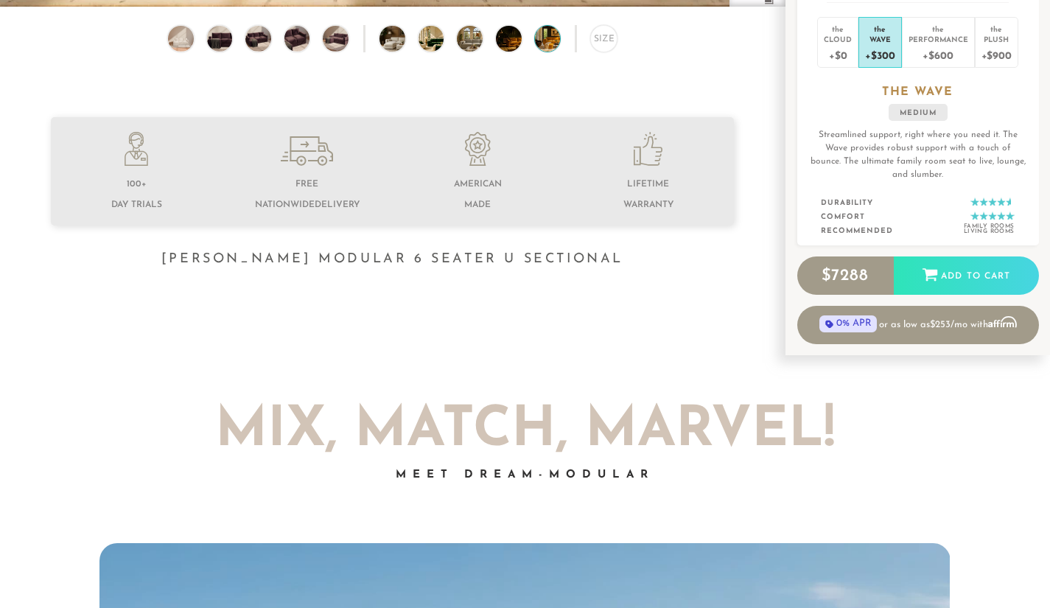
scroll to position [439, 0]
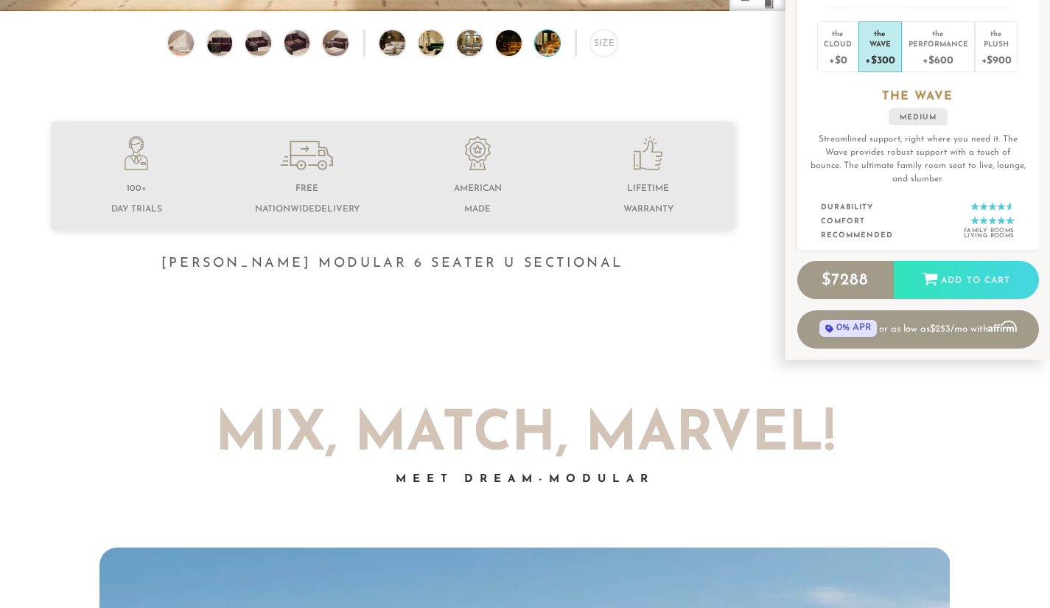
click at [717, 380] on div at bounding box center [525, 390] width 811 height 37
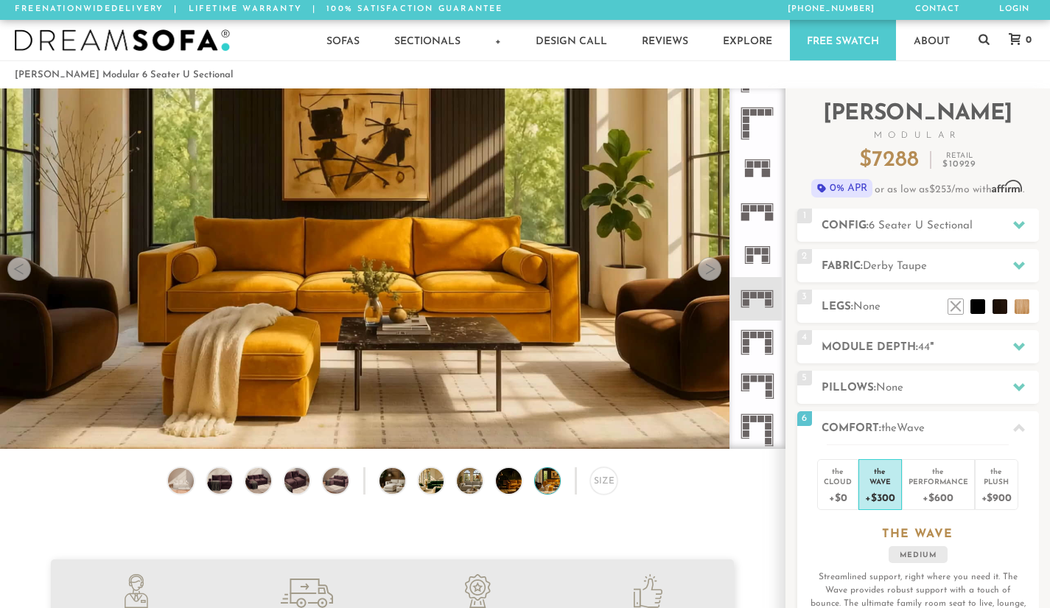
scroll to position [0, 0]
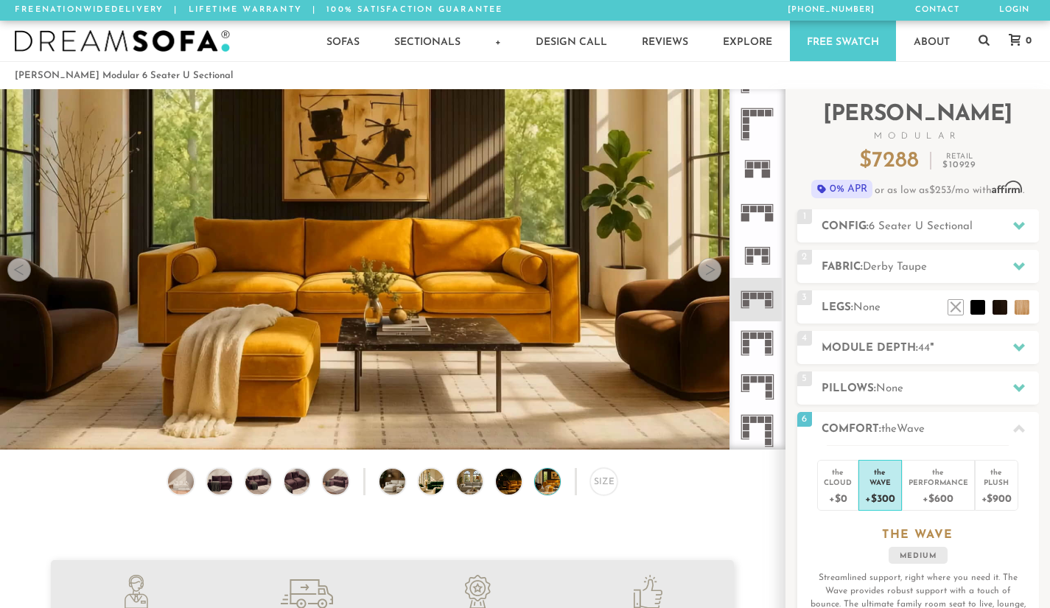
click at [705, 275] on div at bounding box center [710, 270] width 24 height 24
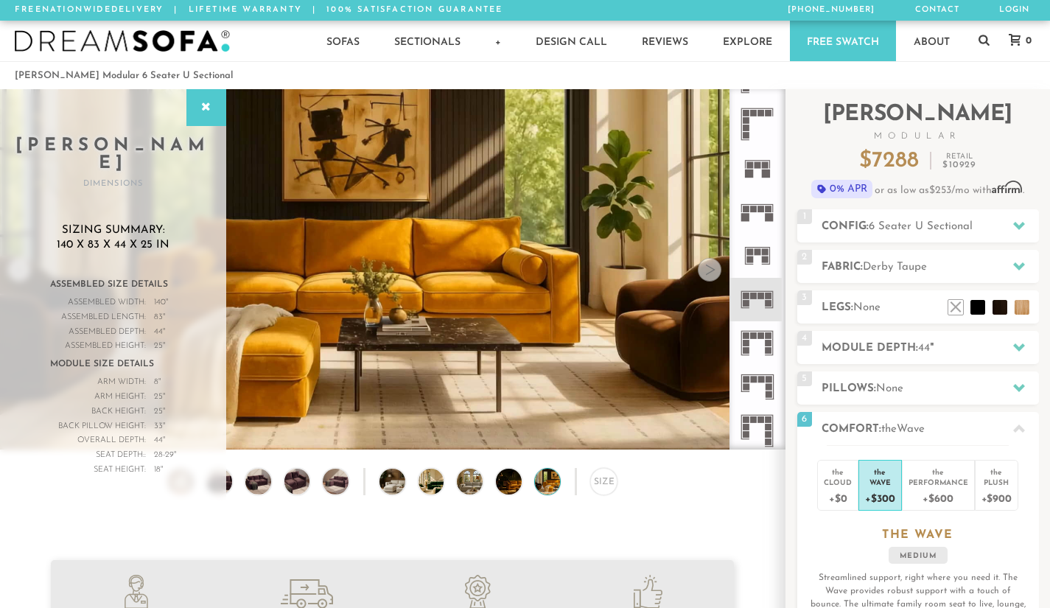
click at [705, 275] on div at bounding box center [710, 270] width 24 height 24
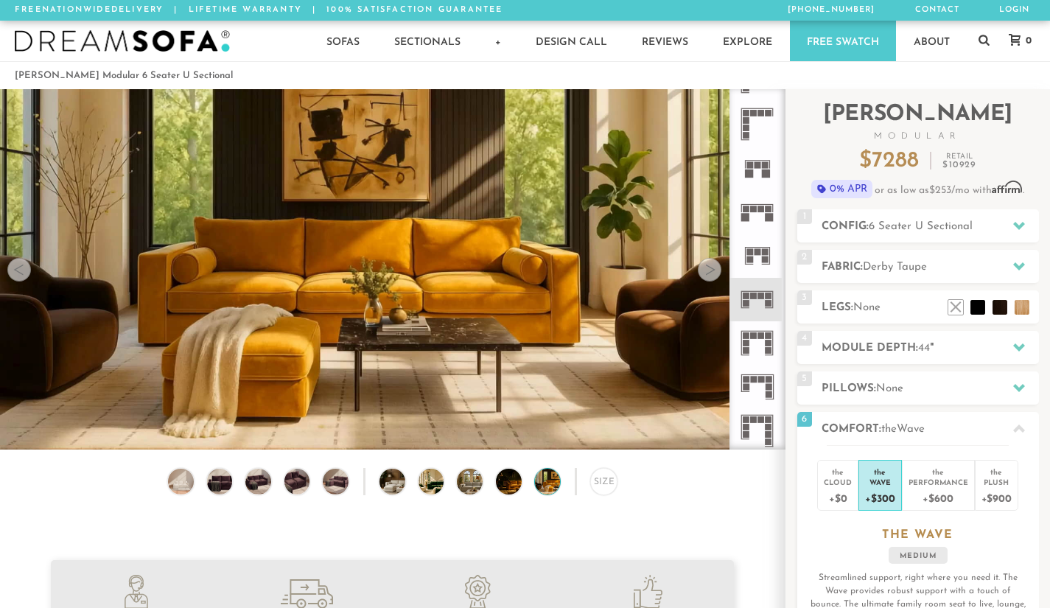
click at [705, 275] on div at bounding box center [710, 270] width 24 height 24
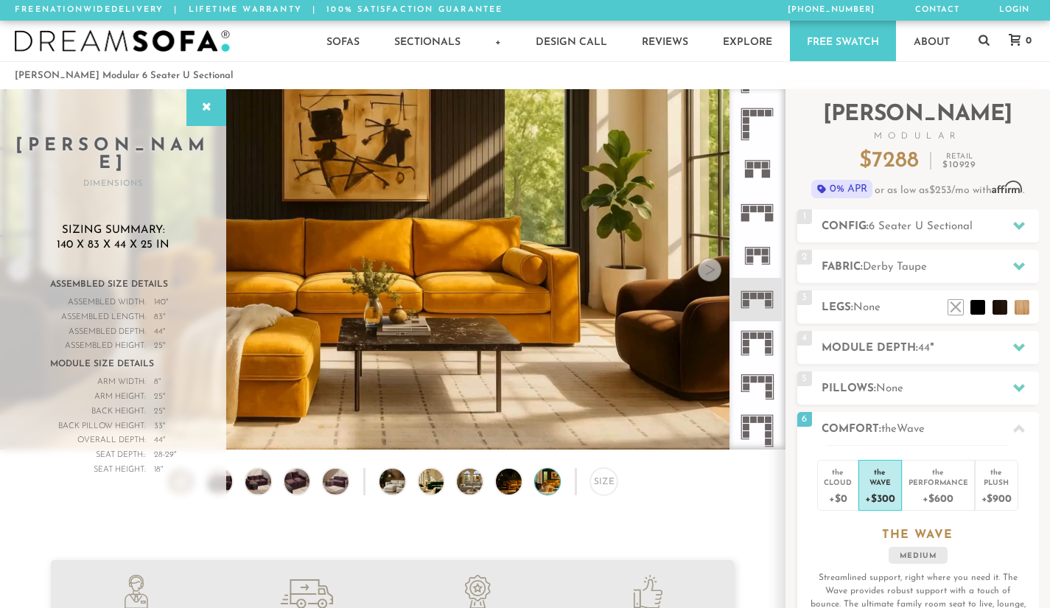
click at [705, 275] on div at bounding box center [710, 270] width 24 height 24
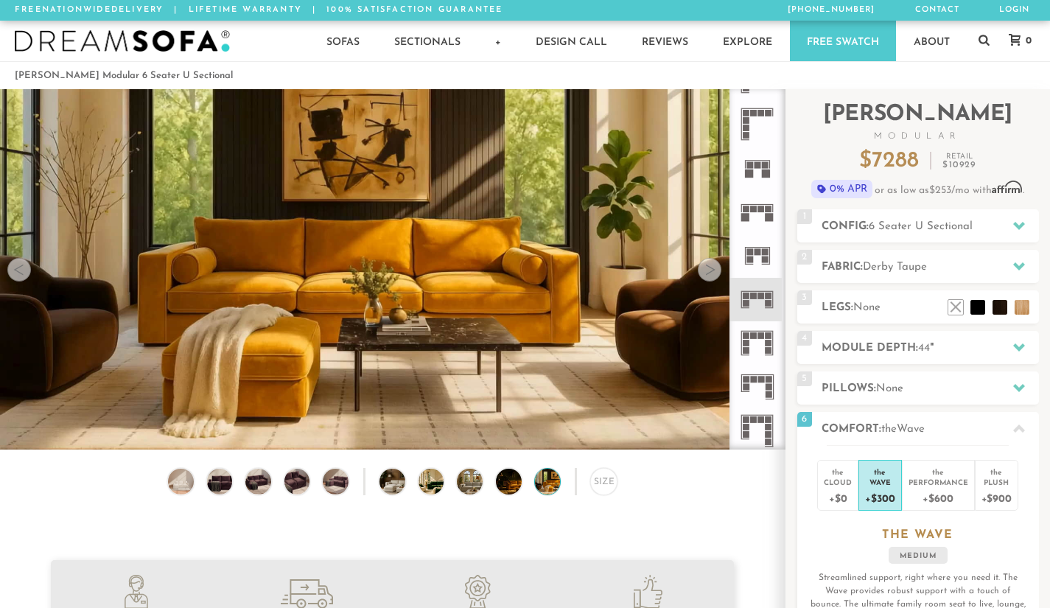
click at [711, 267] on div at bounding box center [710, 270] width 24 height 24
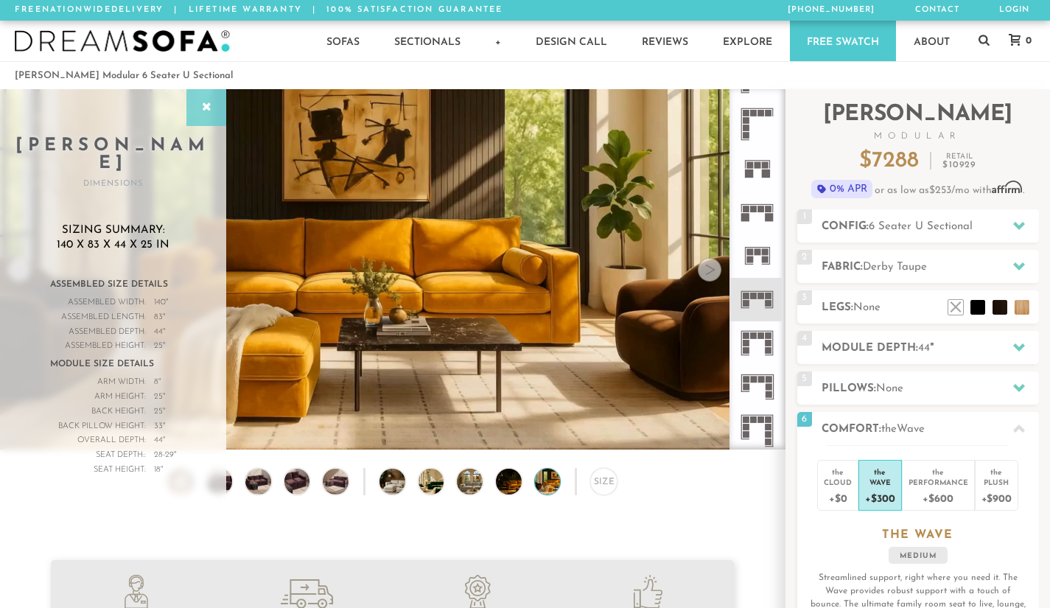
click at [199, 98] on div at bounding box center [206, 107] width 40 height 37
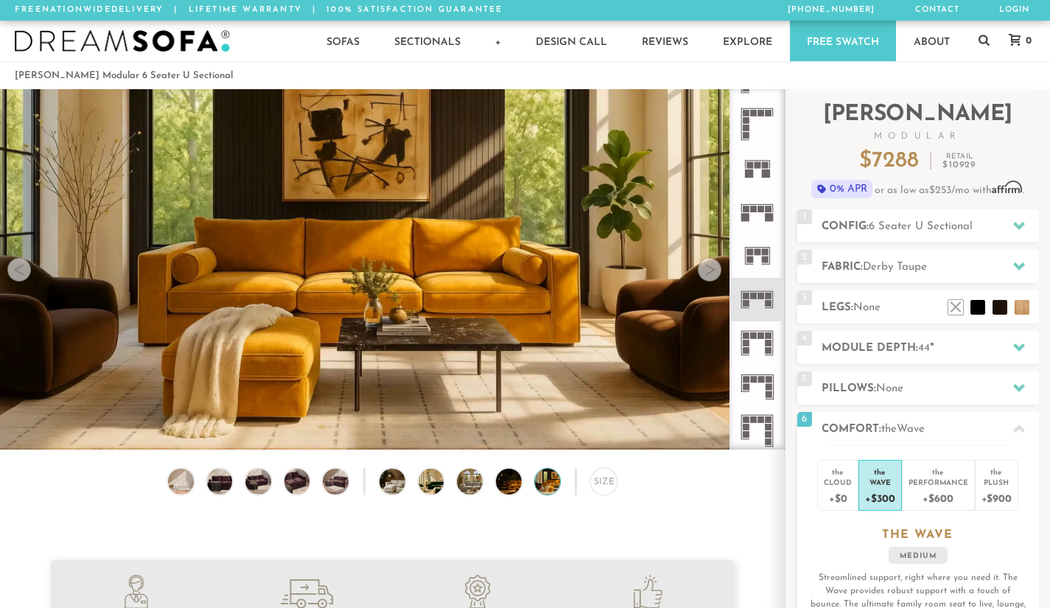
click at [13, 273] on div at bounding box center [19, 270] width 24 height 24
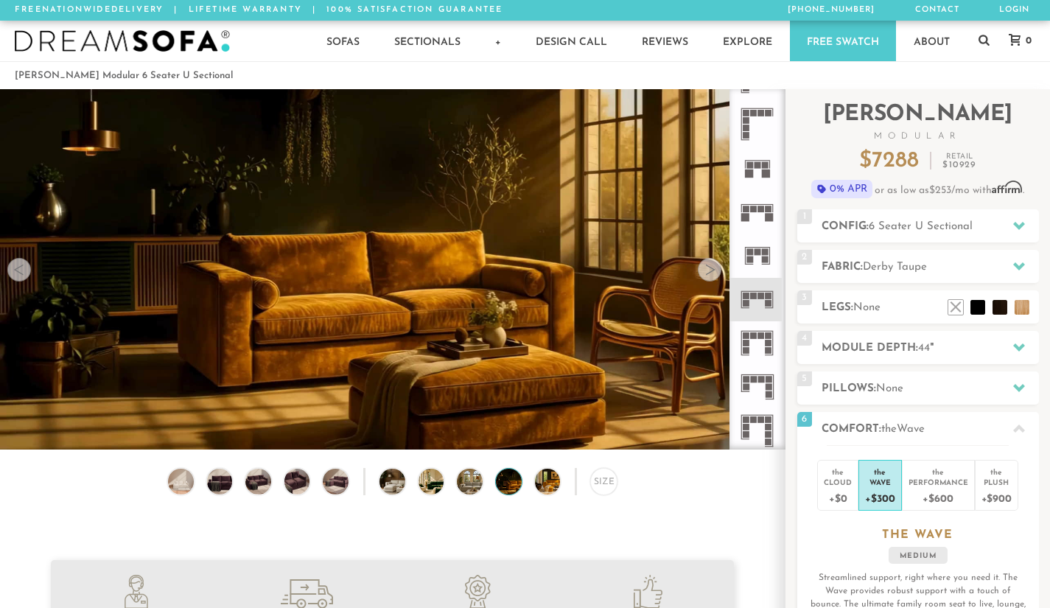
click at [13, 273] on div at bounding box center [19, 270] width 24 height 24
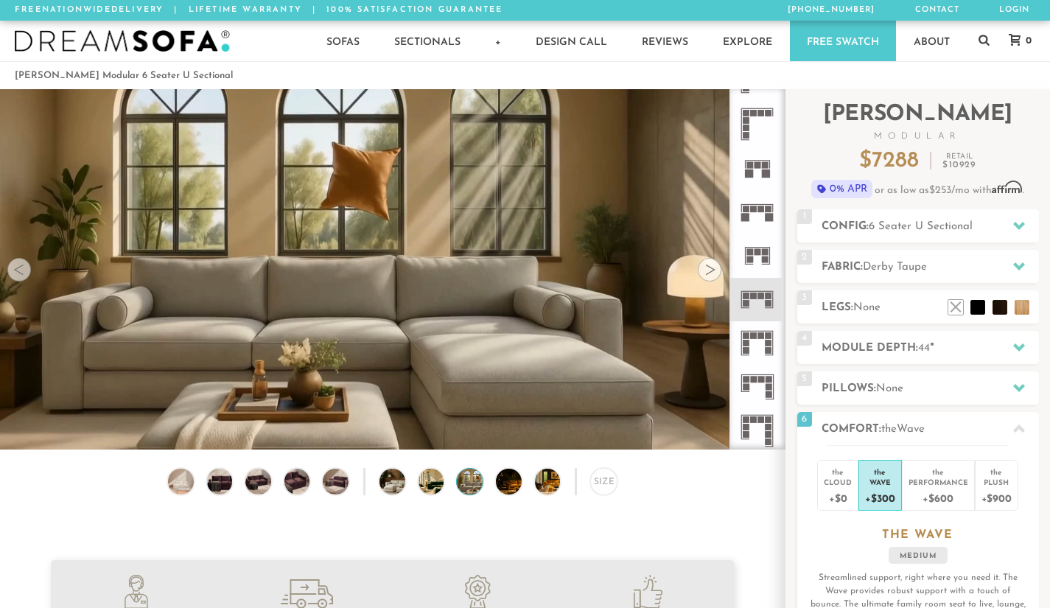
click at [13, 273] on div at bounding box center [19, 270] width 24 height 24
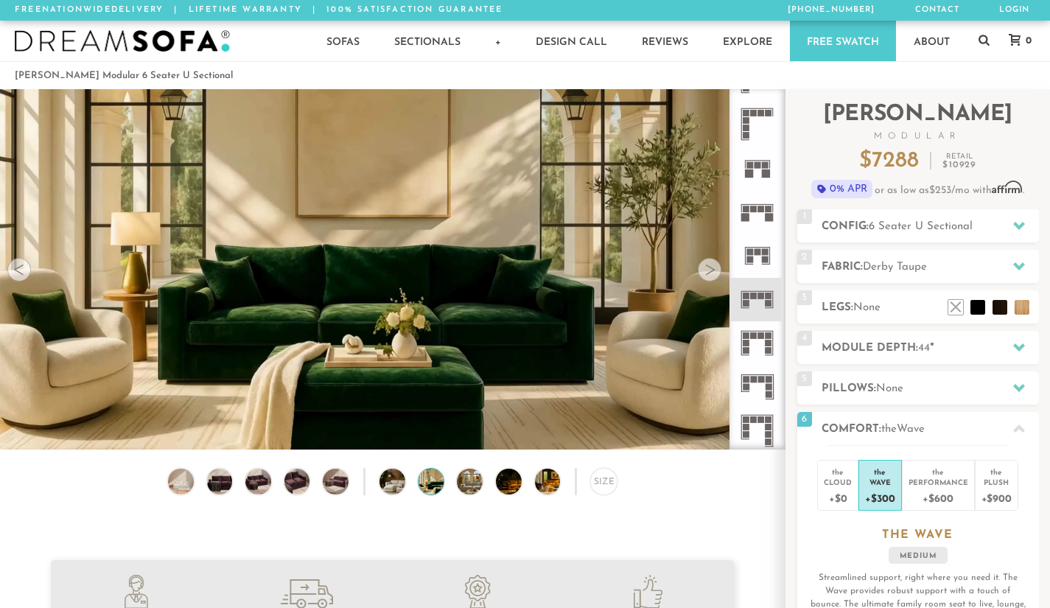
click at [13, 273] on div at bounding box center [19, 270] width 24 height 24
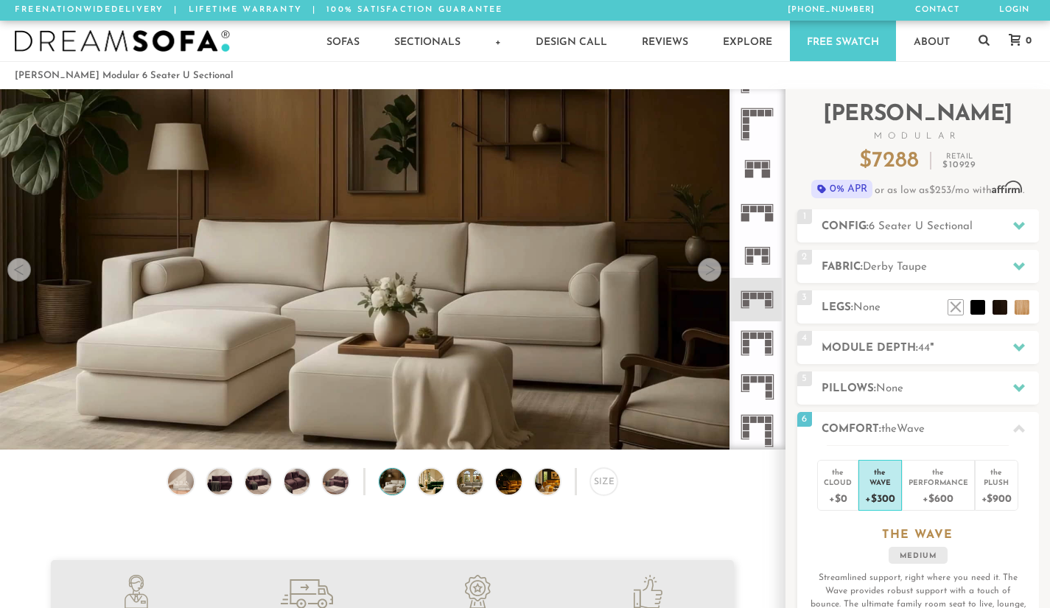
click at [13, 273] on div at bounding box center [19, 270] width 24 height 24
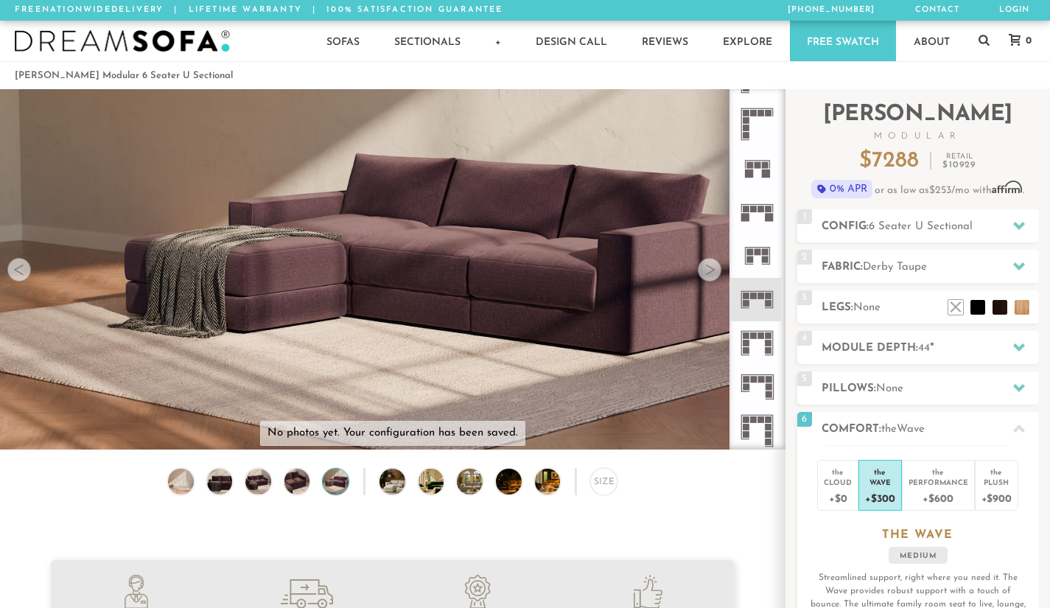
click at [13, 273] on div at bounding box center [19, 270] width 24 height 24
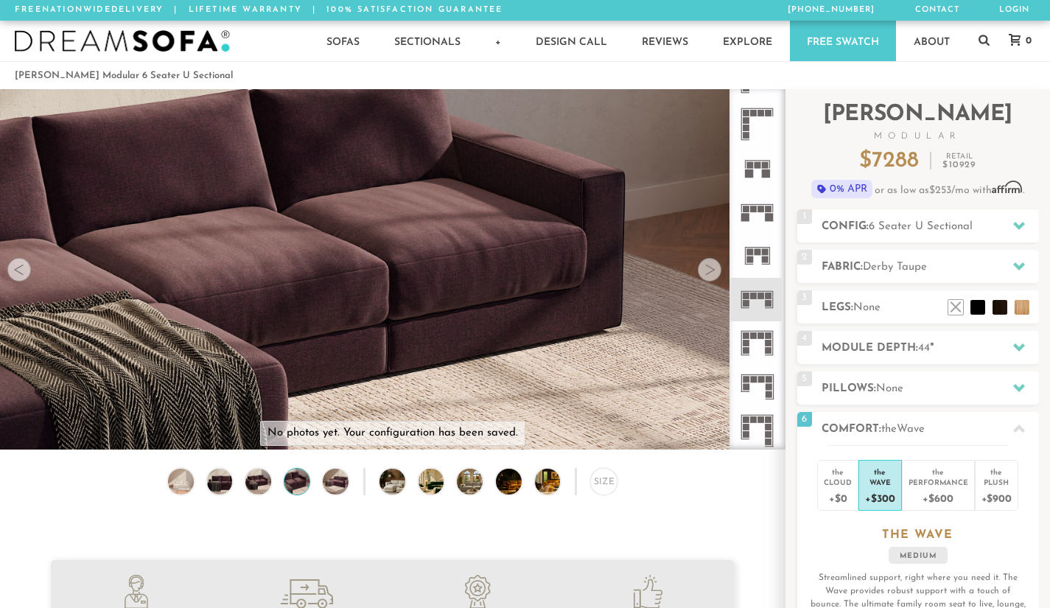
click at [13, 273] on div at bounding box center [19, 270] width 24 height 24
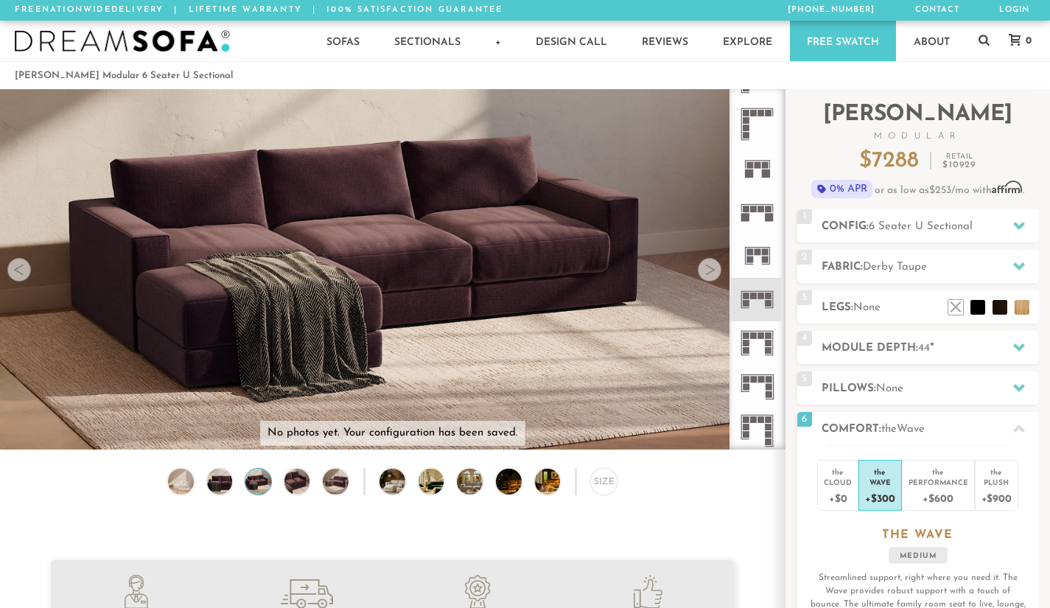
click at [13, 273] on div at bounding box center [19, 270] width 24 height 24
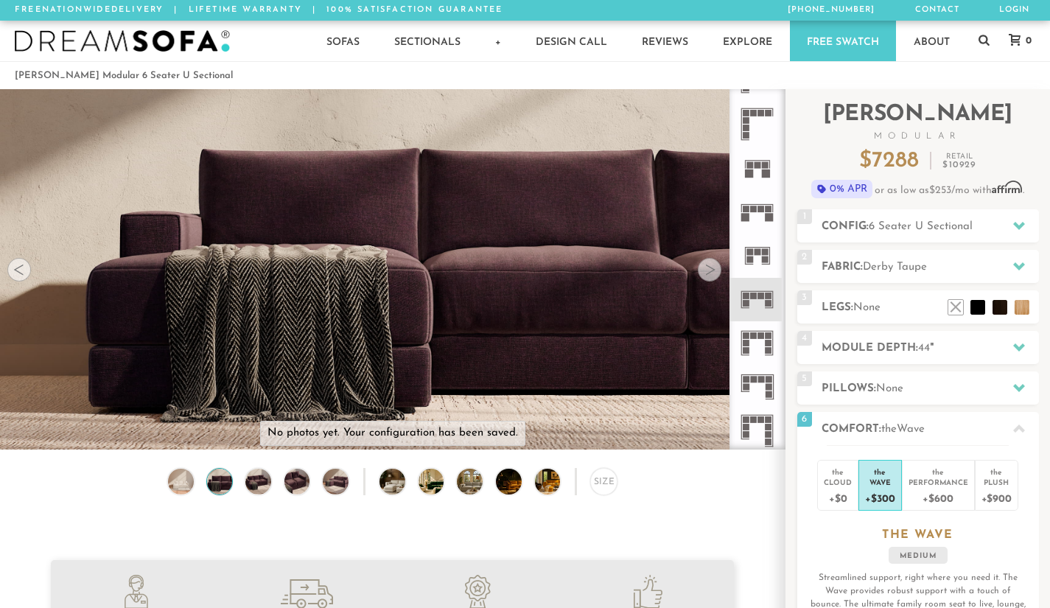
click at [13, 273] on div at bounding box center [19, 270] width 24 height 24
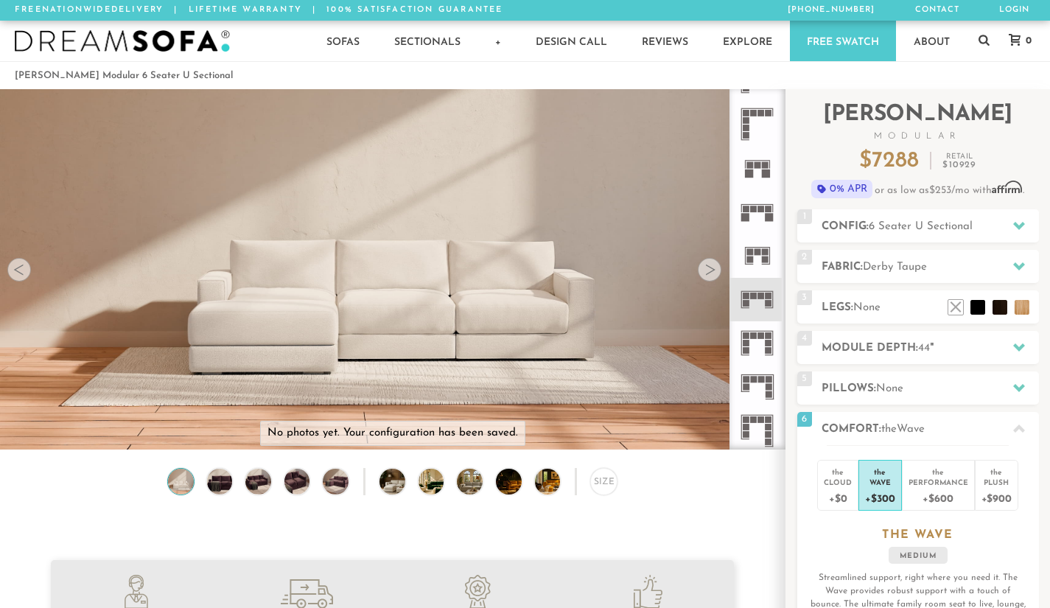
click at [13, 273] on div at bounding box center [19, 270] width 24 height 24
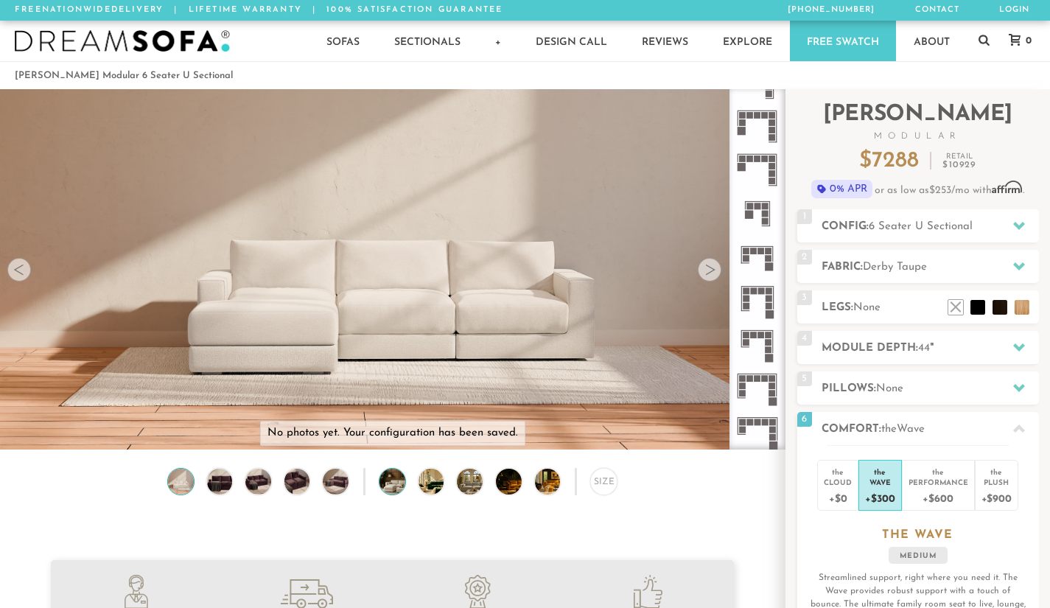
click at [393, 495] on img at bounding box center [403, 482] width 46 height 26
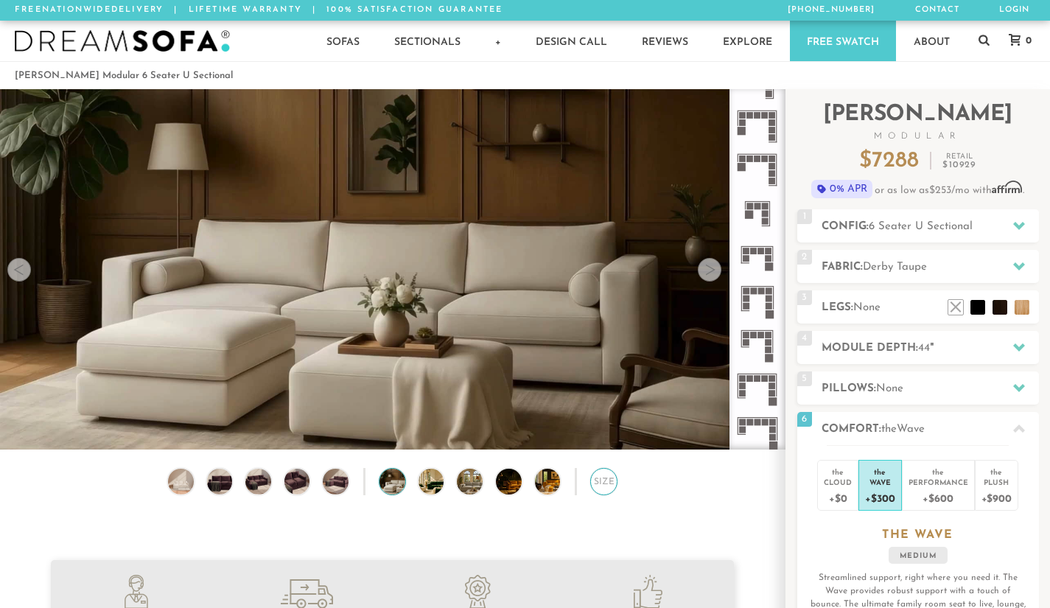
click at [606, 492] on div "Size" at bounding box center [603, 481] width 27 height 27
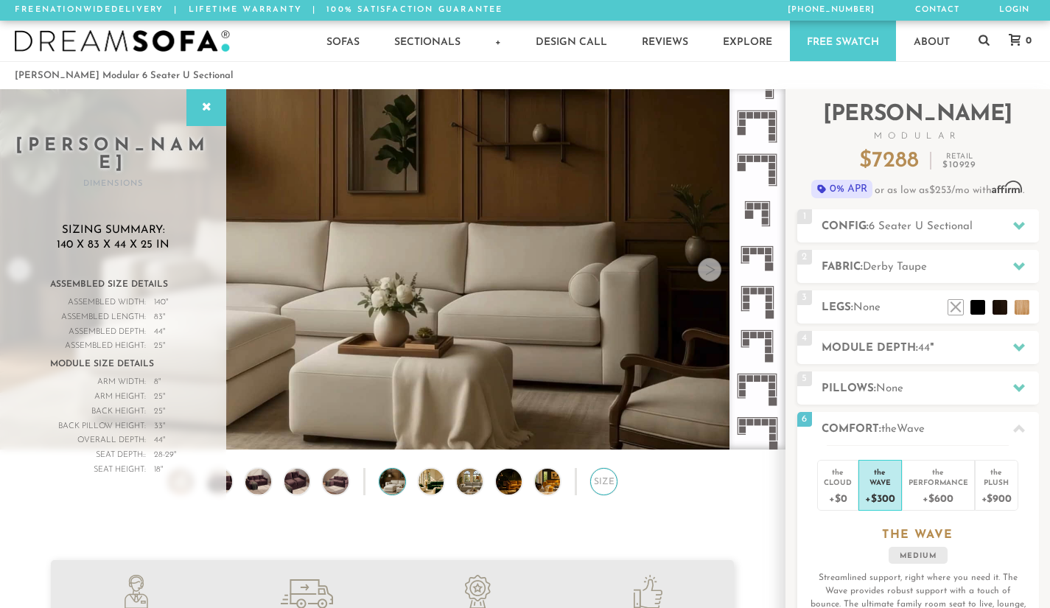
click at [606, 492] on div "Size" at bounding box center [603, 481] width 27 height 27
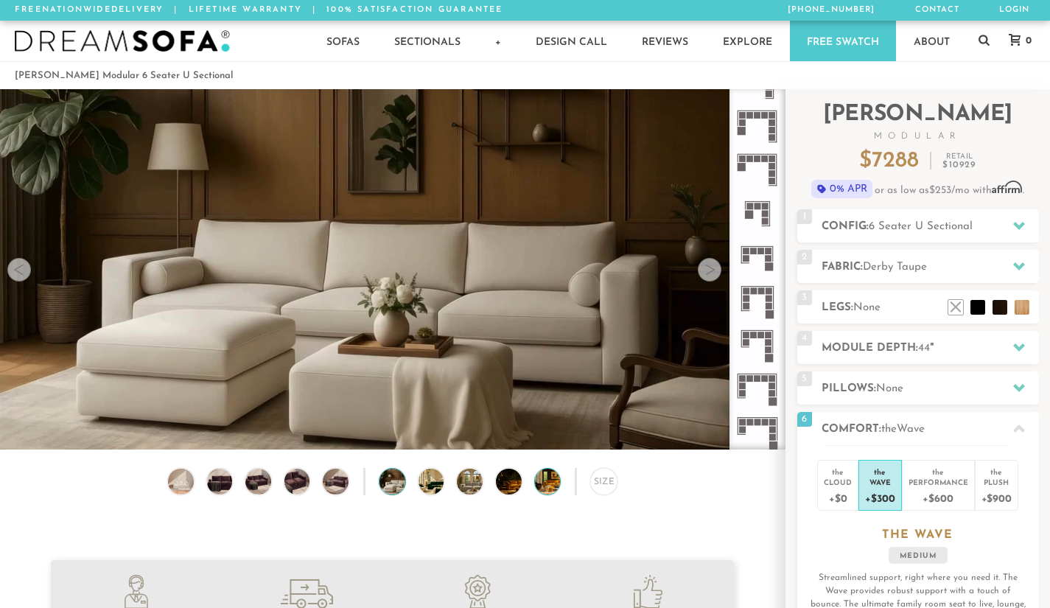
click at [551, 495] on img at bounding box center [558, 482] width 46 height 26
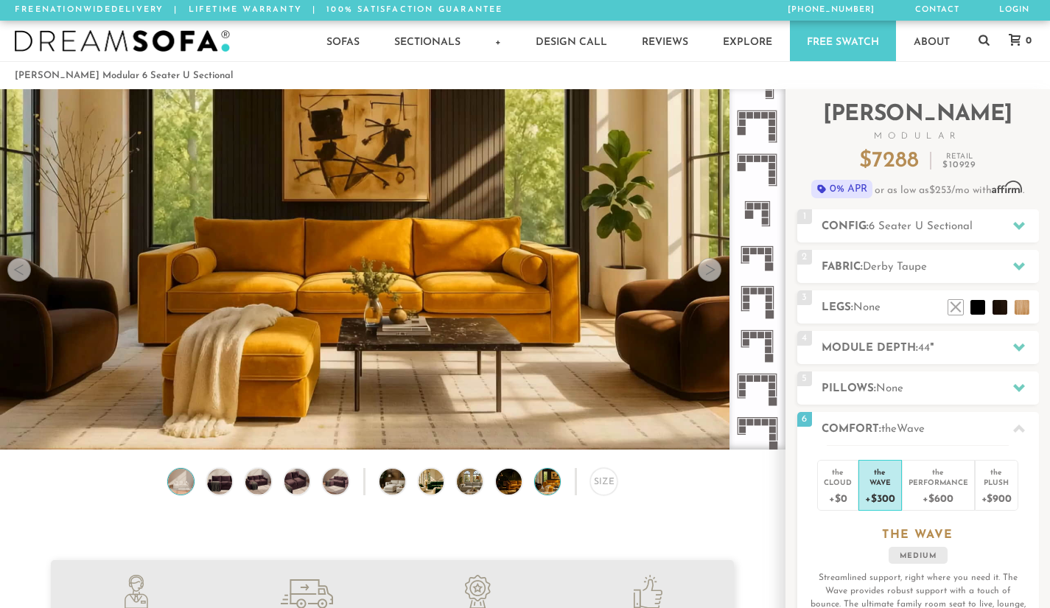
click at [182, 479] on img at bounding box center [181, 482] width 31 height 26
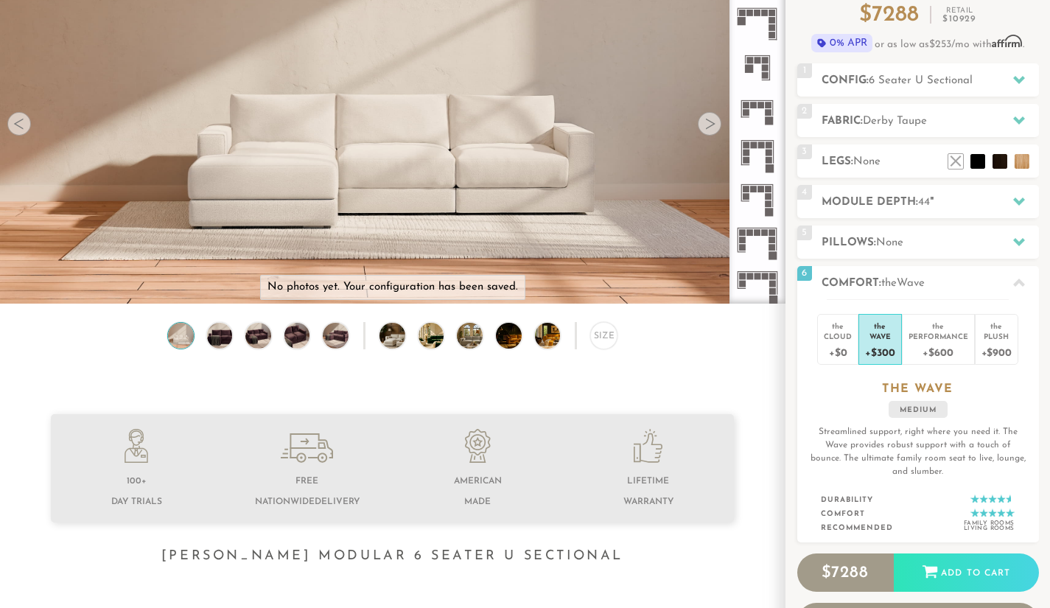
scroll to position [145, 0]
click at [969, 154] on li at bounding box center [956, 140] width 59 height 59
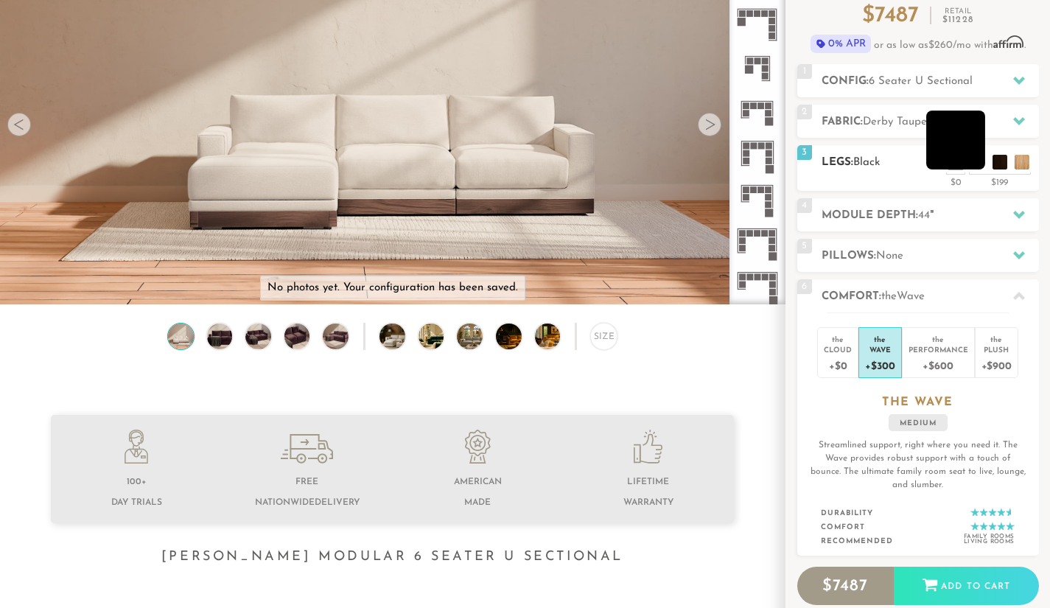
click at [980, 161] on li at bounding box center [956, 140] width 59 height 59
click at [1003, 164] on li at bounding box center [978, 140] width 59 height 59
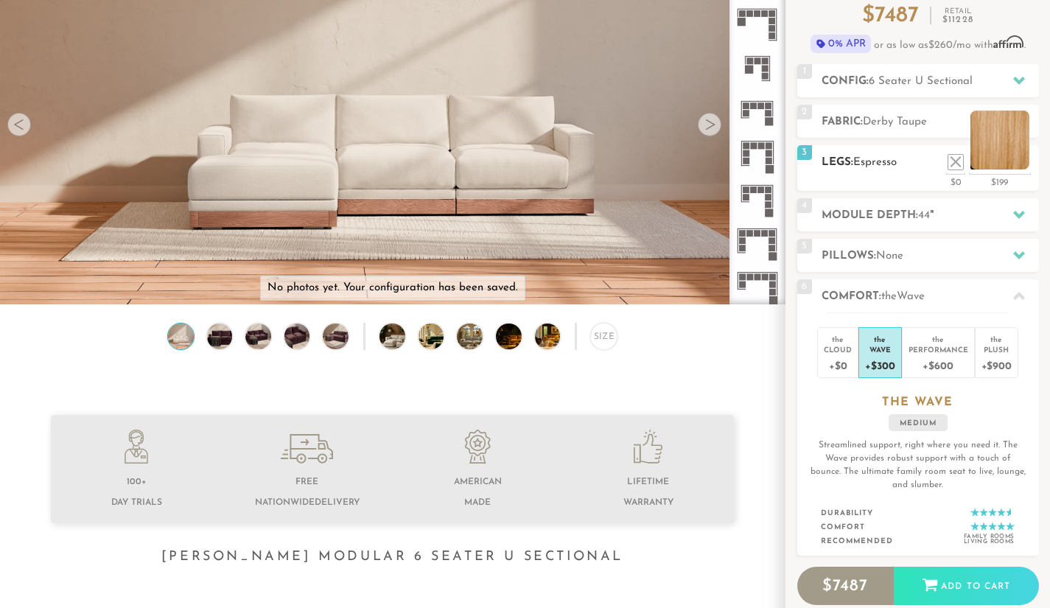
click at [1022, 160] on li at bounding box center [1000, 140] width 59 height 59
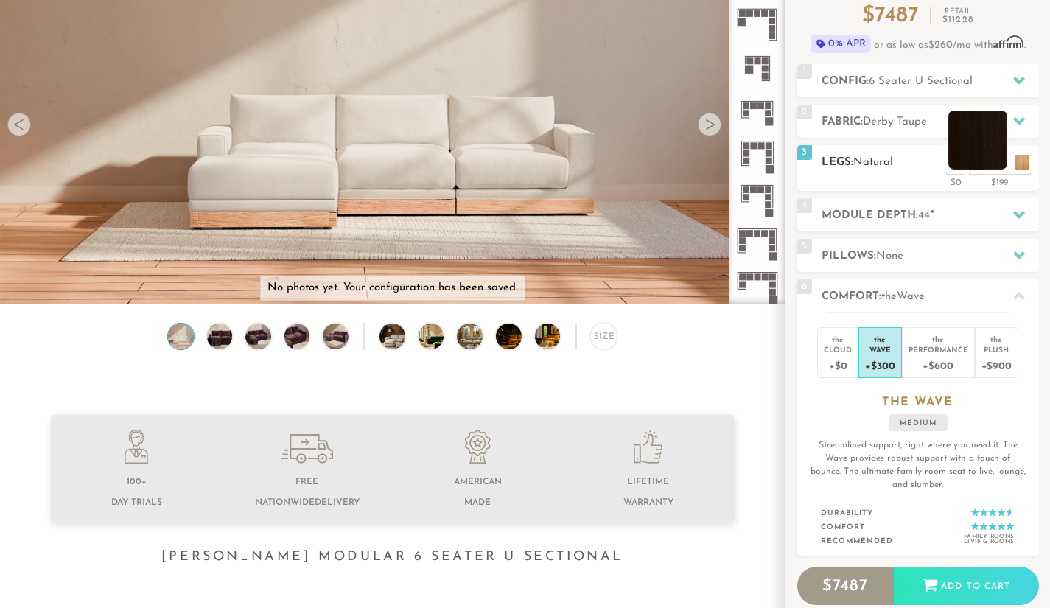
click at [997, 163] on li at bounding box center [978, 140] width 59 height 59
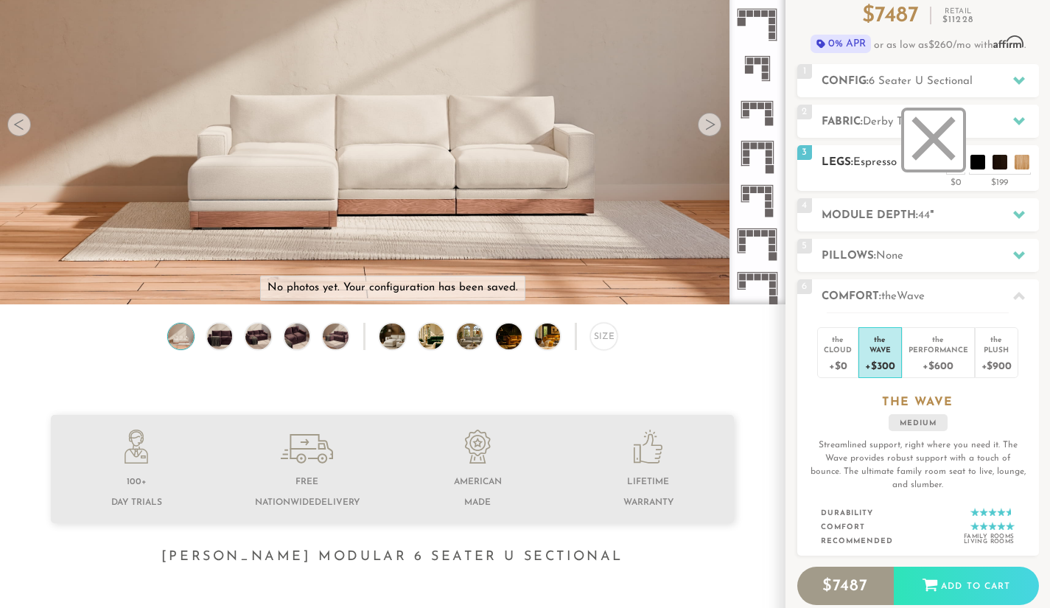
click at [957, 166] on li at bounding box center [933, 140] width 59 height 59
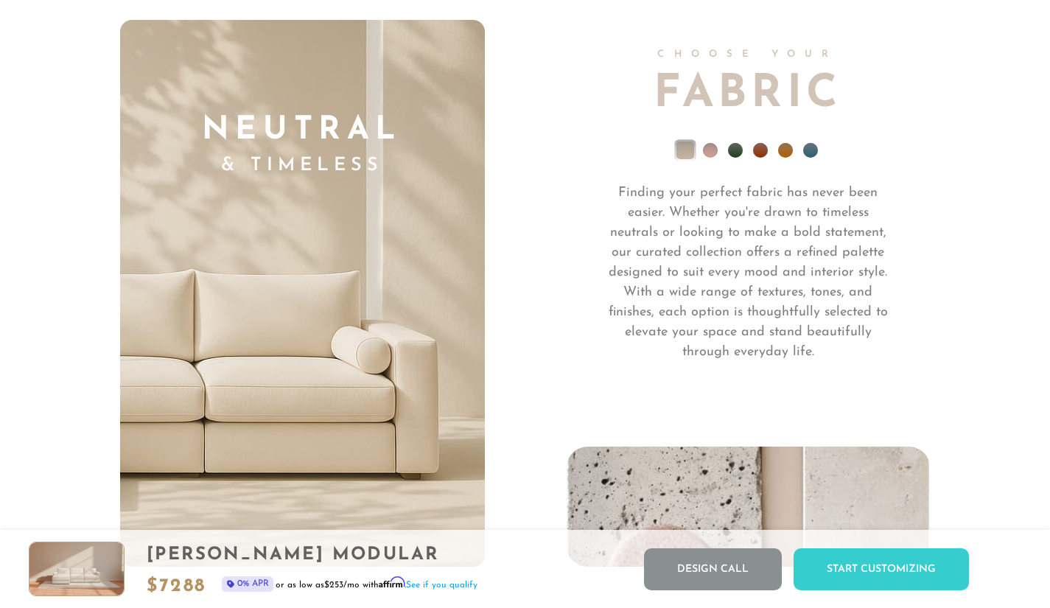
scroll to position [10182, 0]
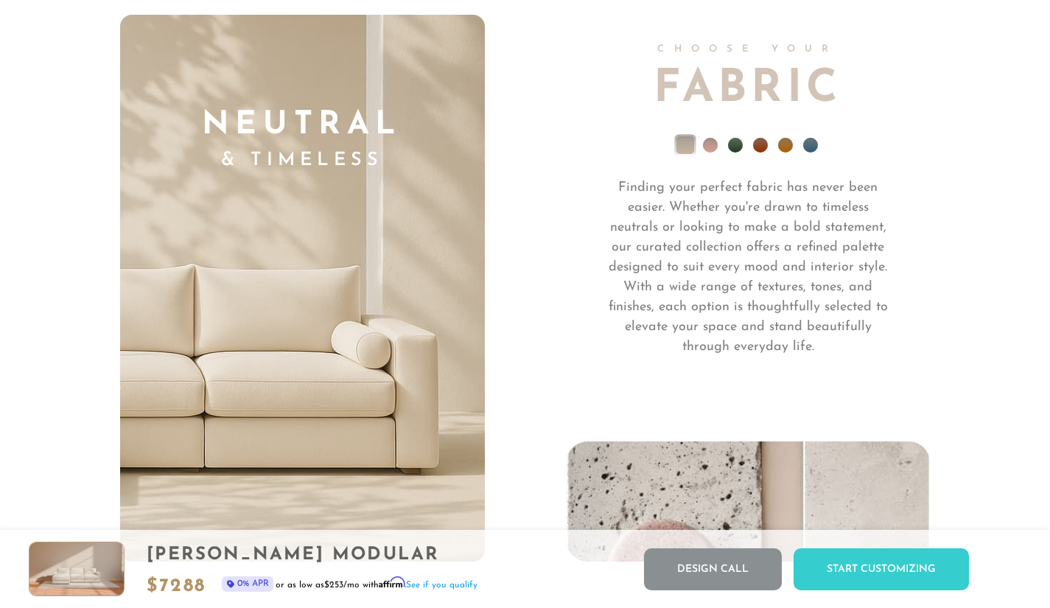
click at [713, 148] on li at bounding box center [710, 145] width 15 height 15
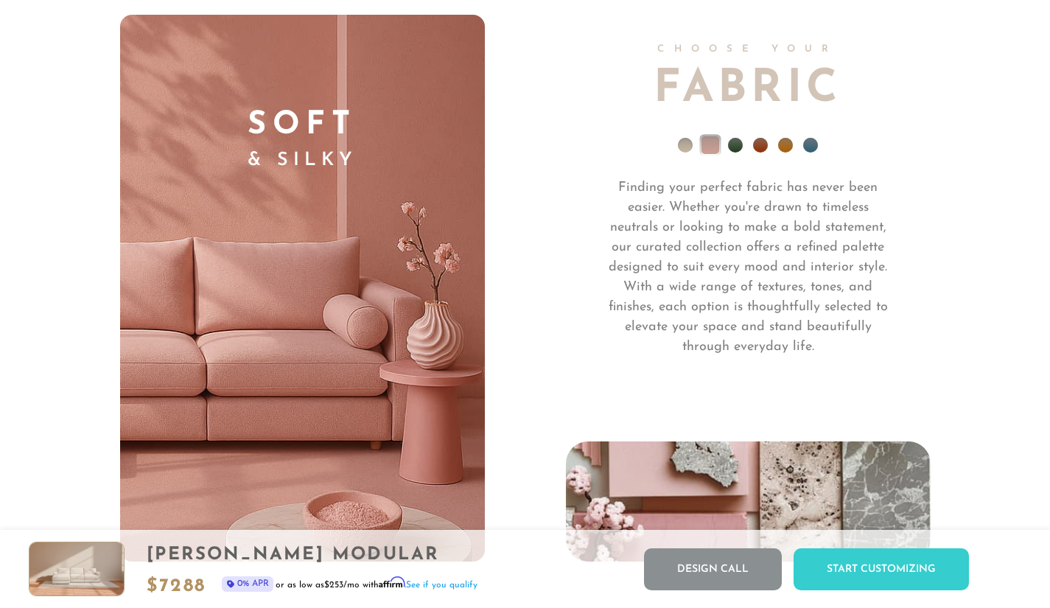
click at [736, 147] on li at bounding box center [735, 145] width 15 height 15
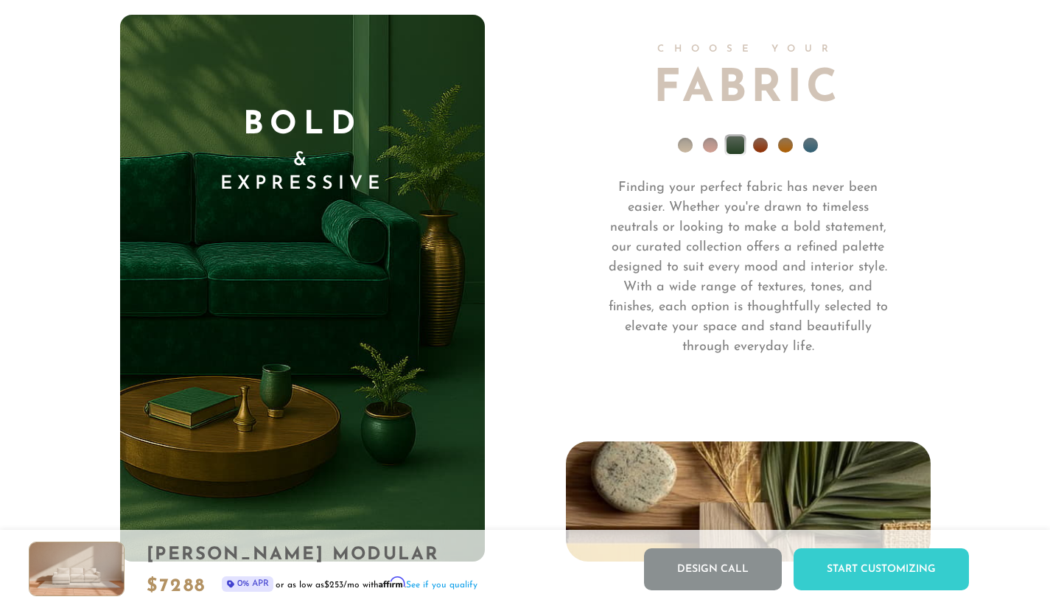
click at [759, 147] on li at bounding box center [760, 145] width 15 height 15
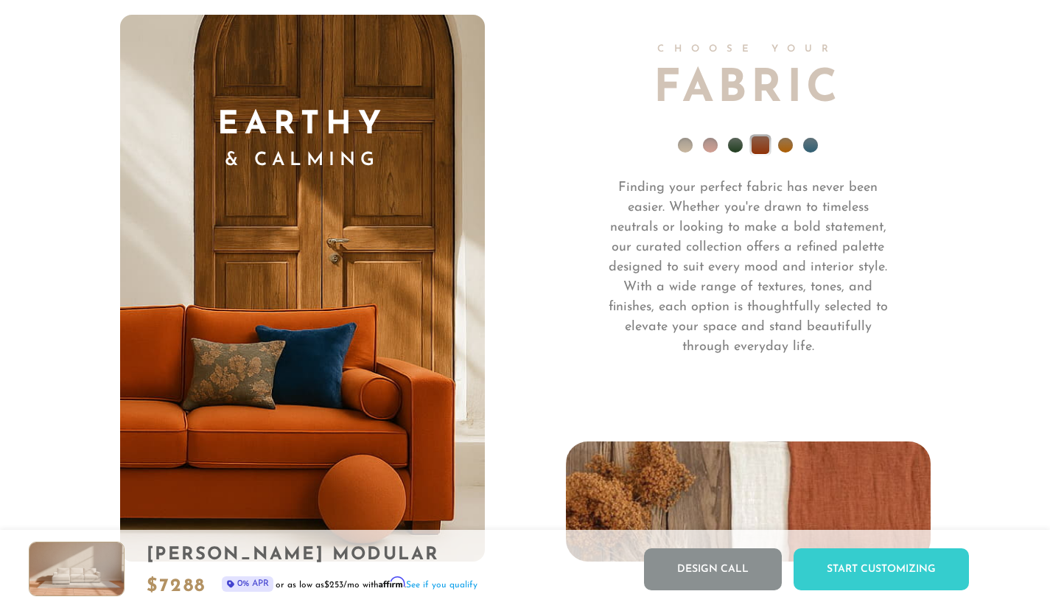
click at [791, 149] on li at bounding box center [785, 145] width 15 height 15
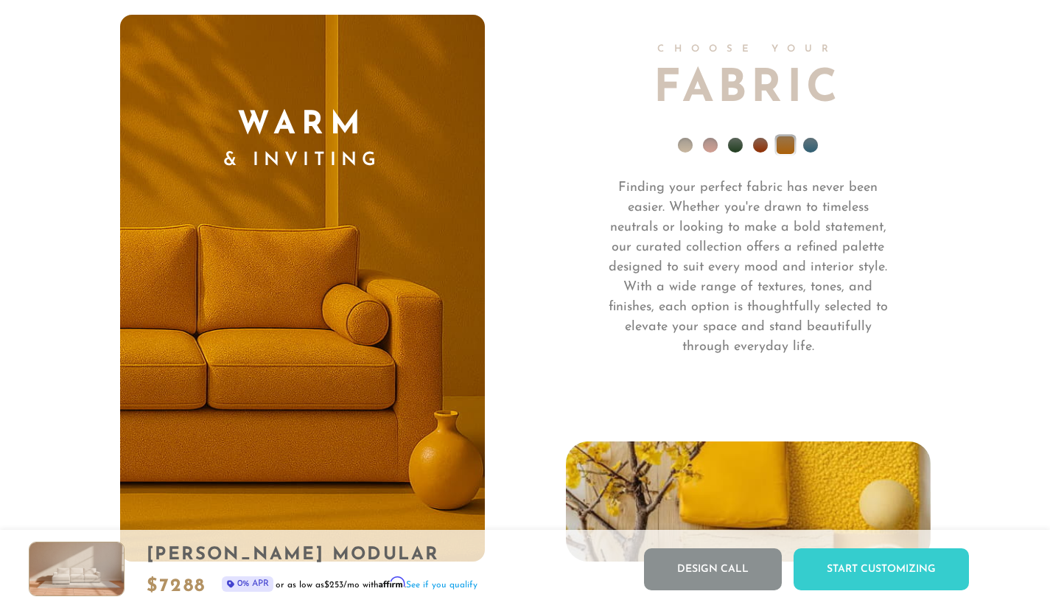
click at [816, 152] on li at bounding box center [810, 145] width 15 height 15
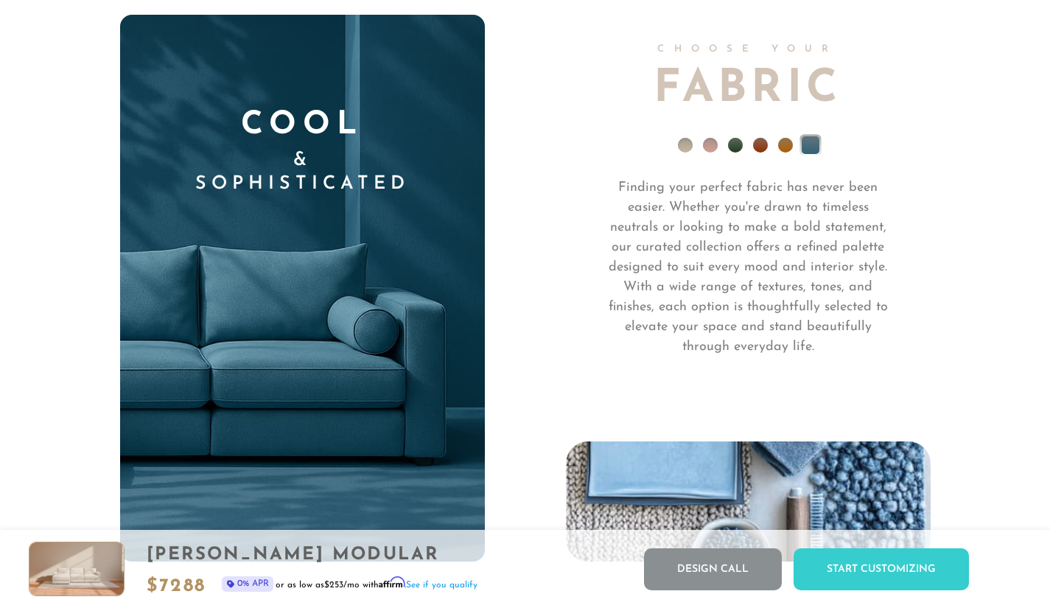
click at [685, 152] on li at bounding box center [685, 145] width 15 height 15
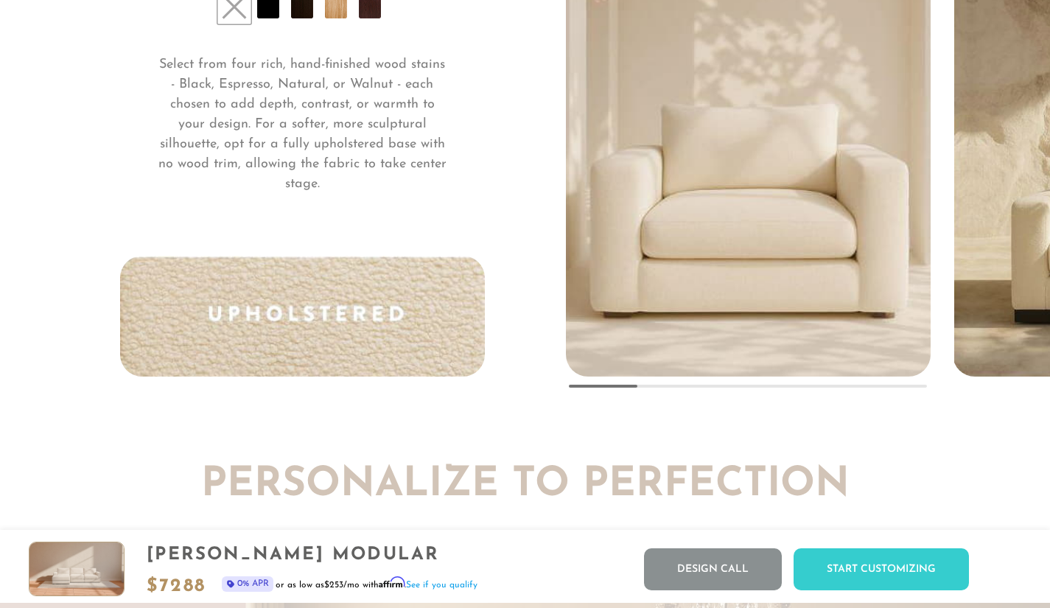
scroll to position [10955, 0]
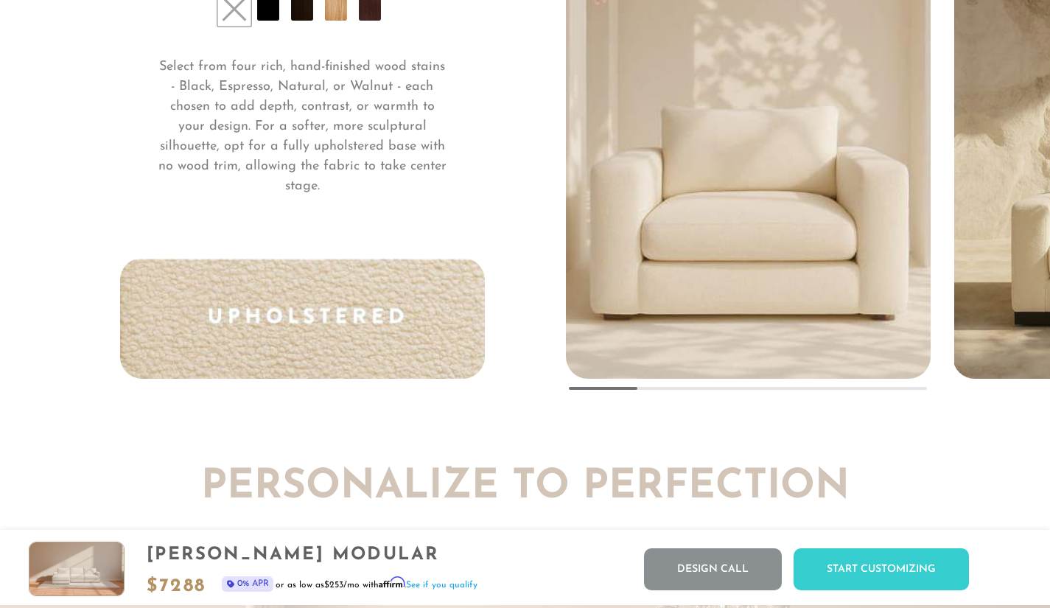
click at [380, 14] on li at bounding box center [370, 10] width 22 height 22
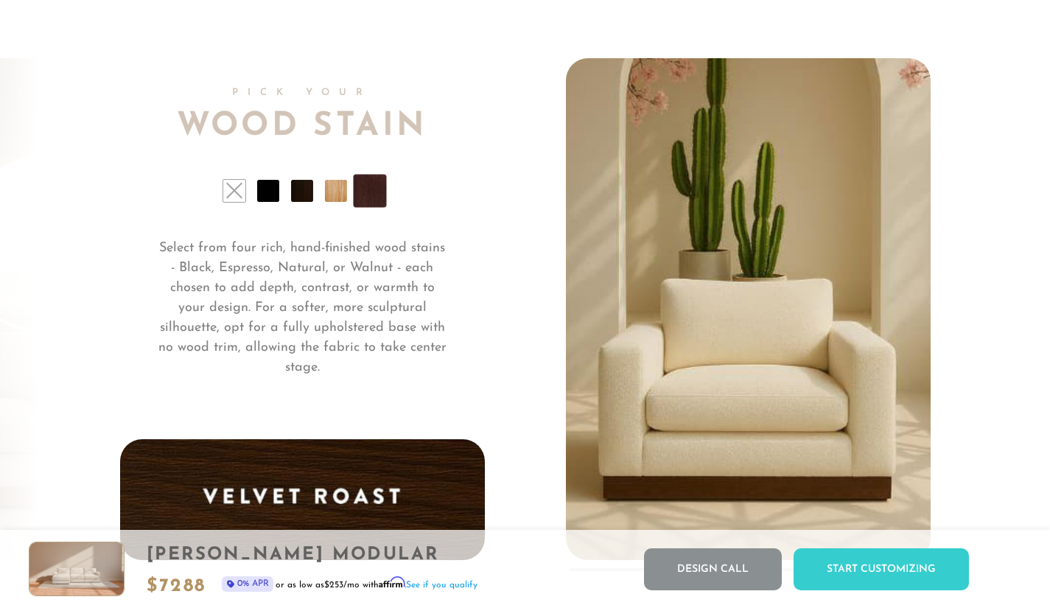
scroll to position [10772, 0]
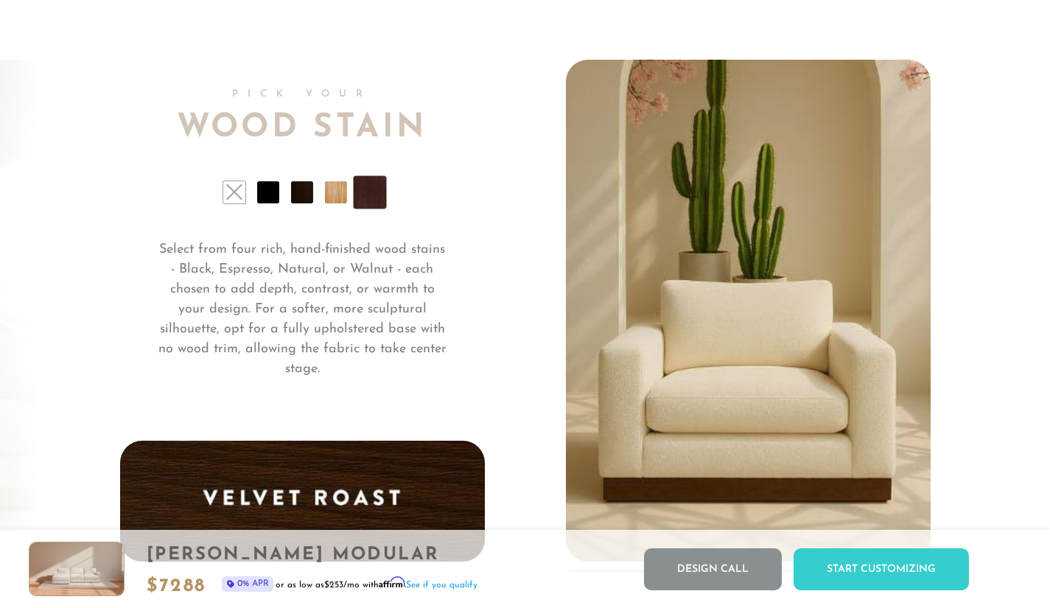
click at [331, 199] on li at bounding box center [336, 192] width 22 height 22
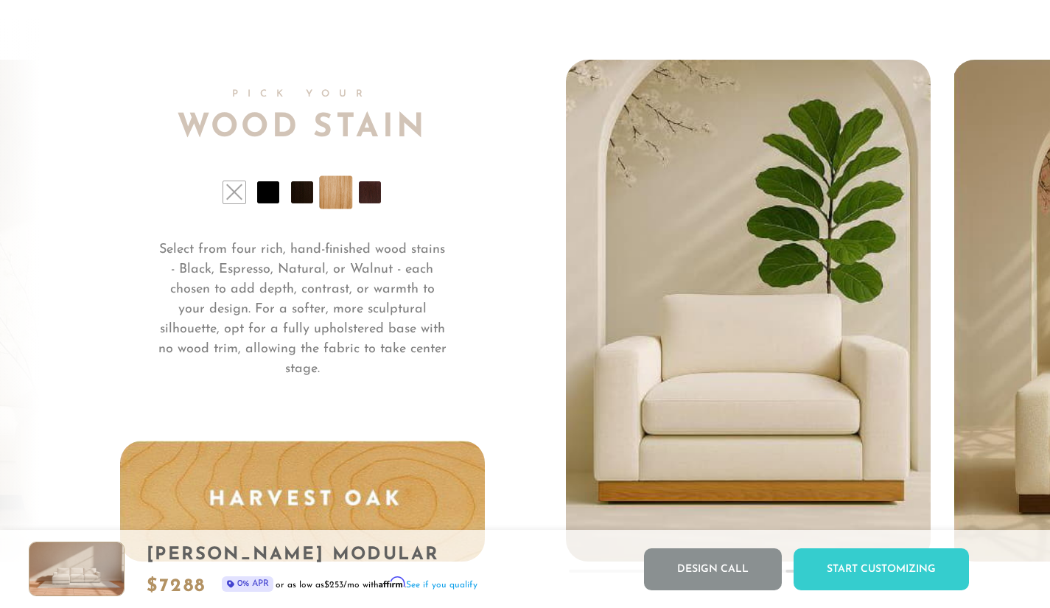
click at [304, 201] on li at bounding box center [302, 192] width 22 height 22
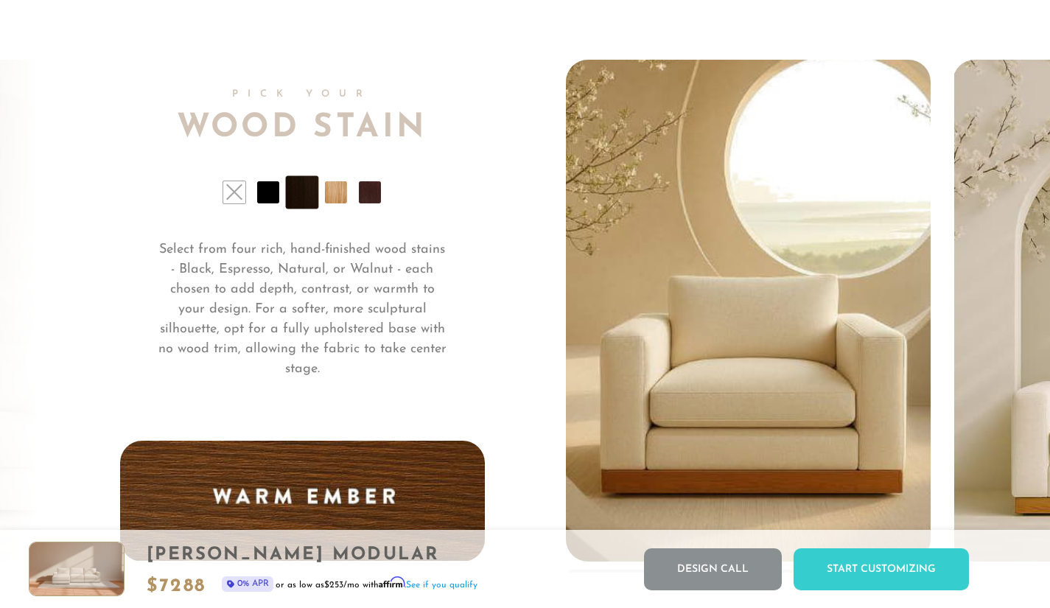
click at [271, 202] on li at bounding box center [268, 192] width 22 height 22
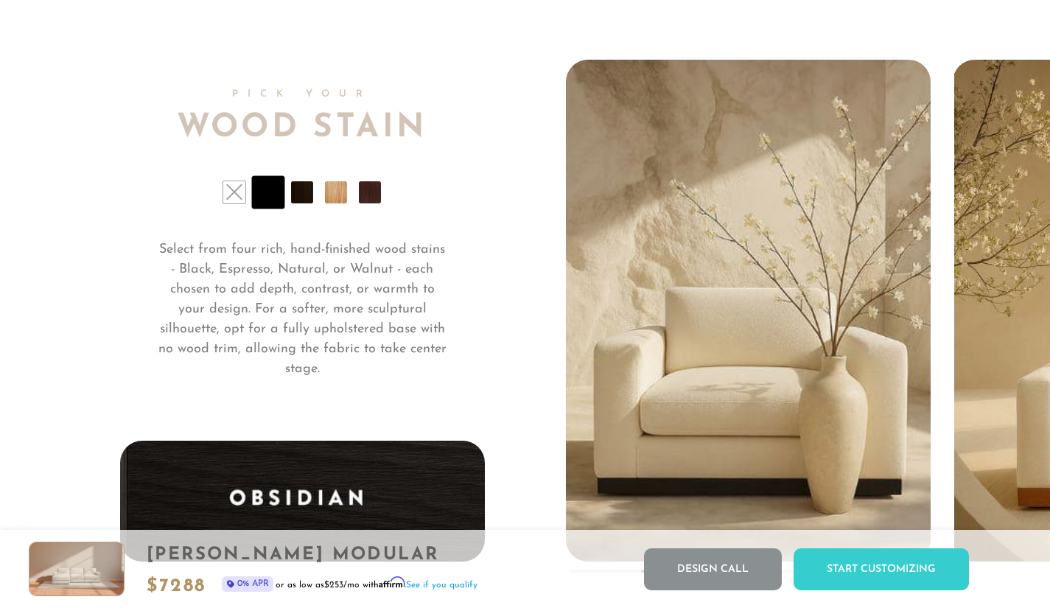
click at [303, 201] on li at bounding box center [302, 192] width 22 height 22
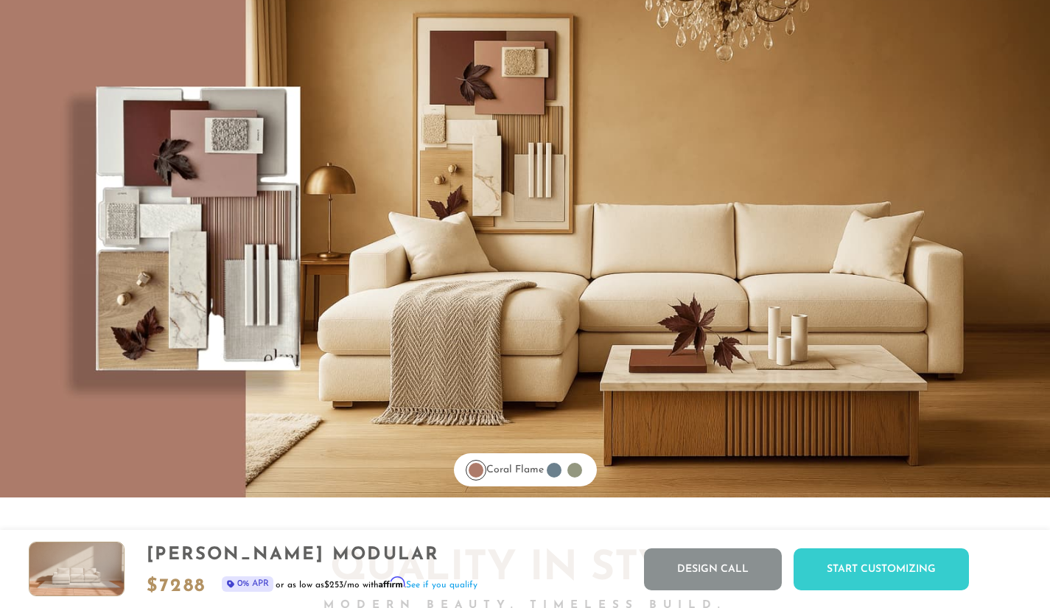
scroll to position [11600, 0]
click at [580, 477] on div at bounding box center [575, 471] width 15 height 15
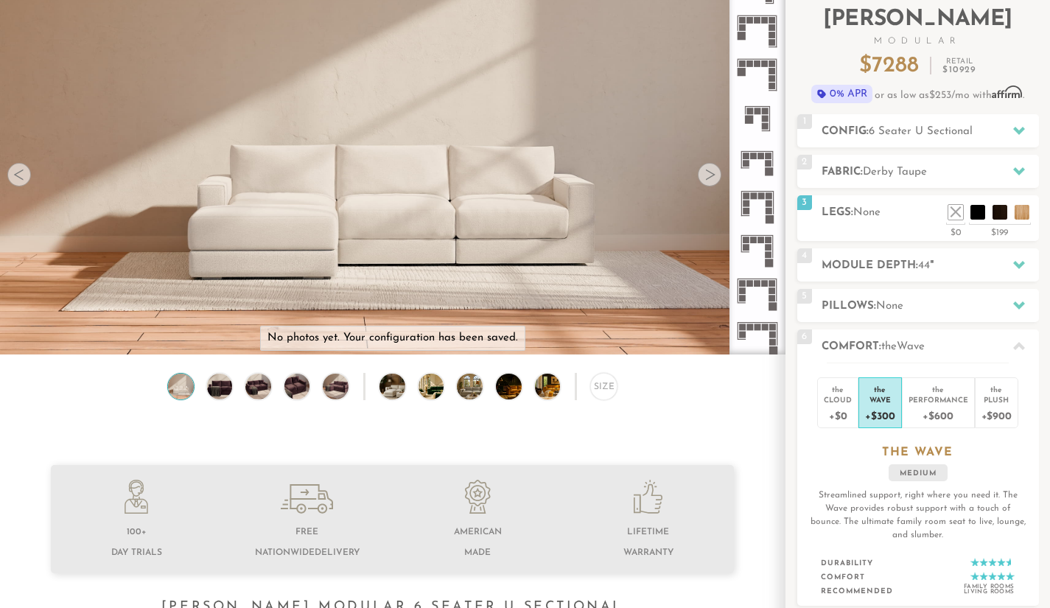
scroll to position [0, 0]
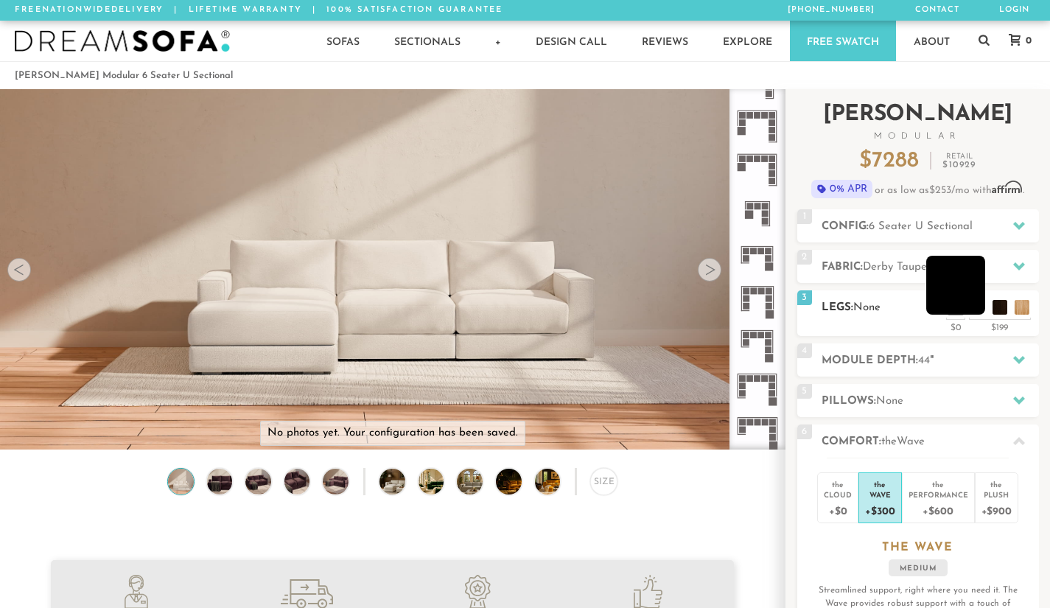
click at [977, 305] on li at bounding box center [956, 285] width 59 height 59
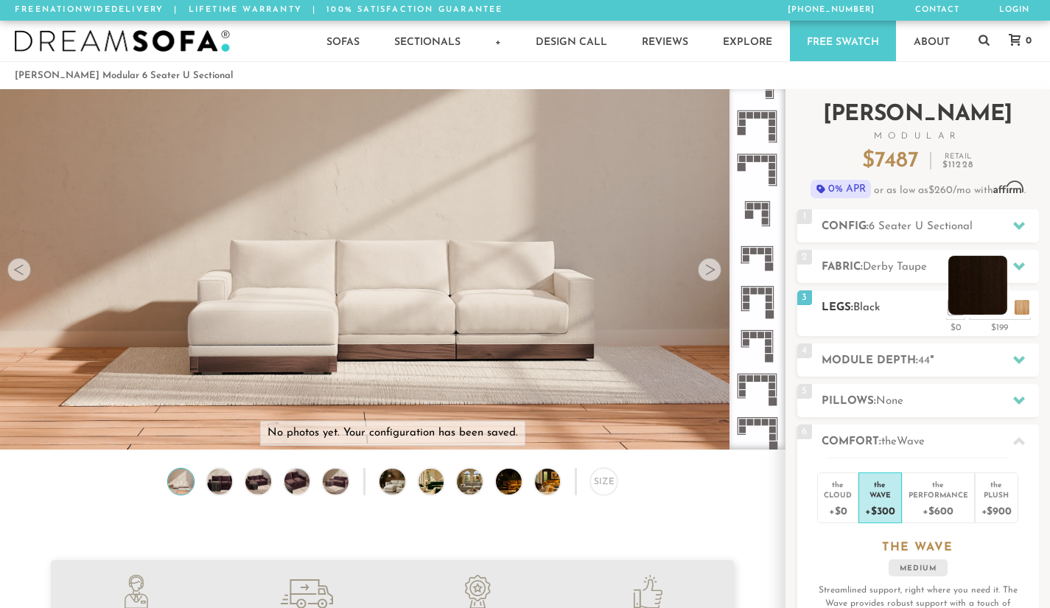
click at [994, 307] on li at bounding box center [978, 285] width 59 height 59
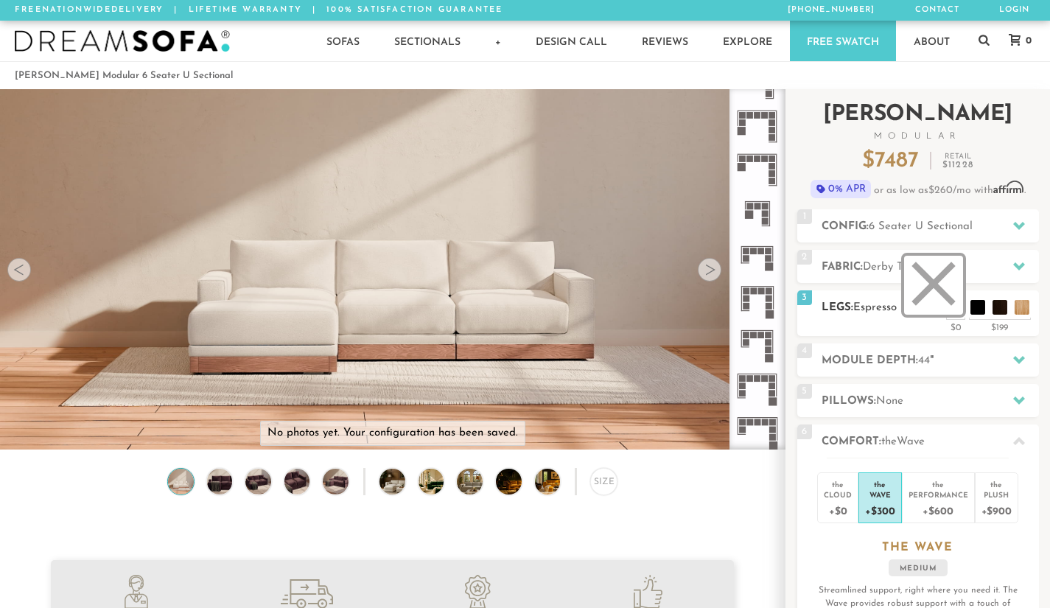
click at [953, 302] on li at bounding box center [933, 285] width 59 height 59
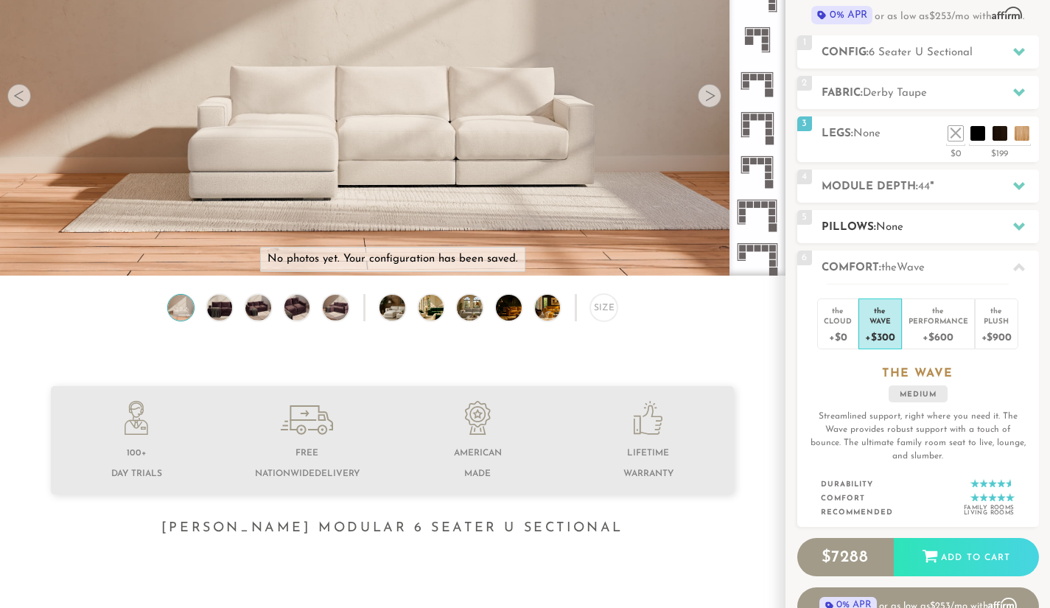
scroll to position [186, 0]
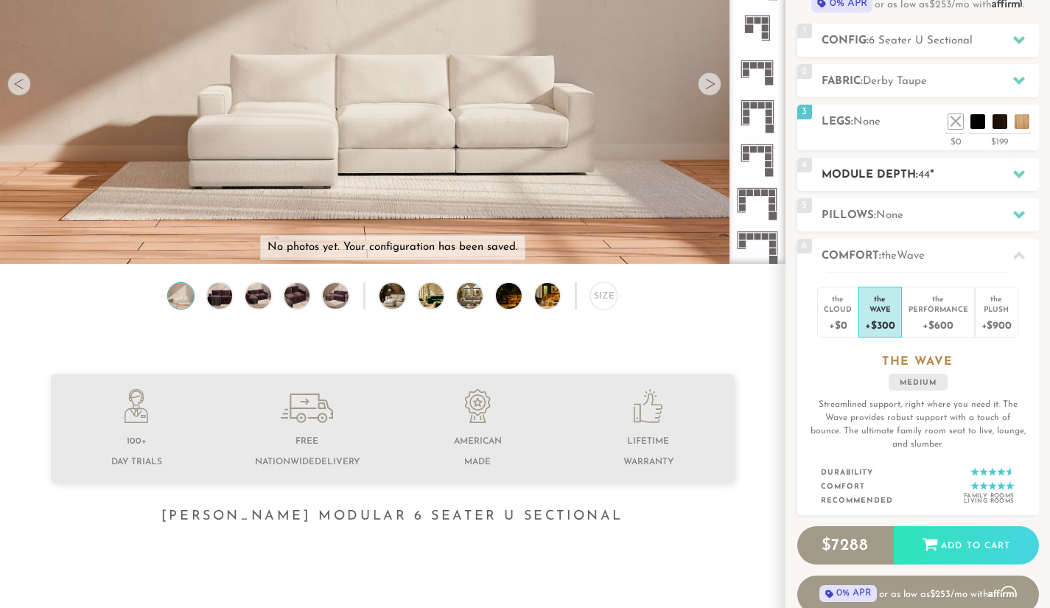
click at [1003, 174] on h2 "Module Depth: 44 "" at bounding box center [930, 175] width 217 height 17
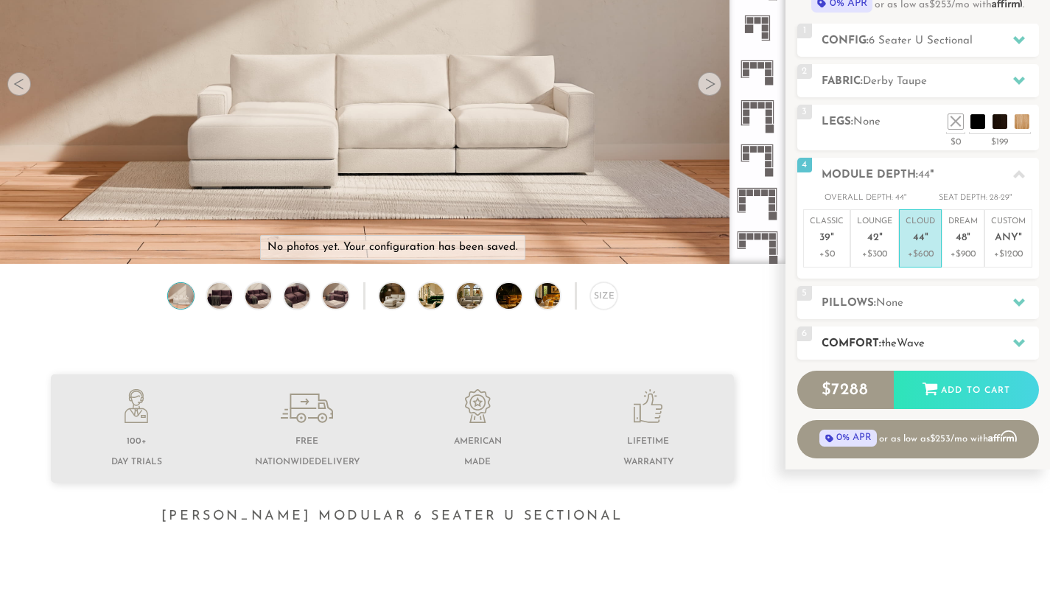
click at [1017, 334] on div at bounding box center [1019, 343] width 31 height 30
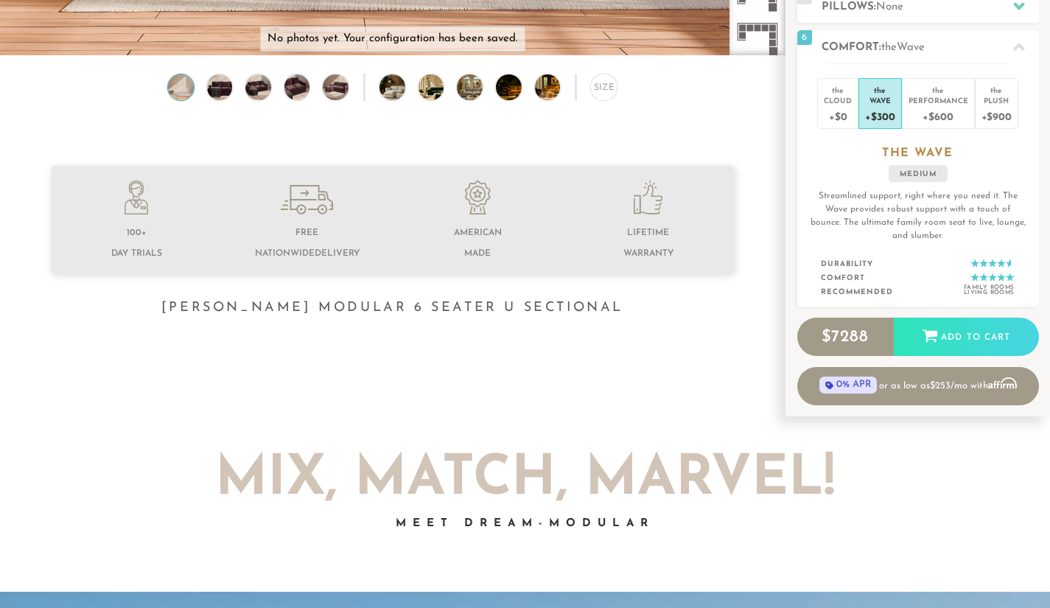
scroll to position [404, 0]
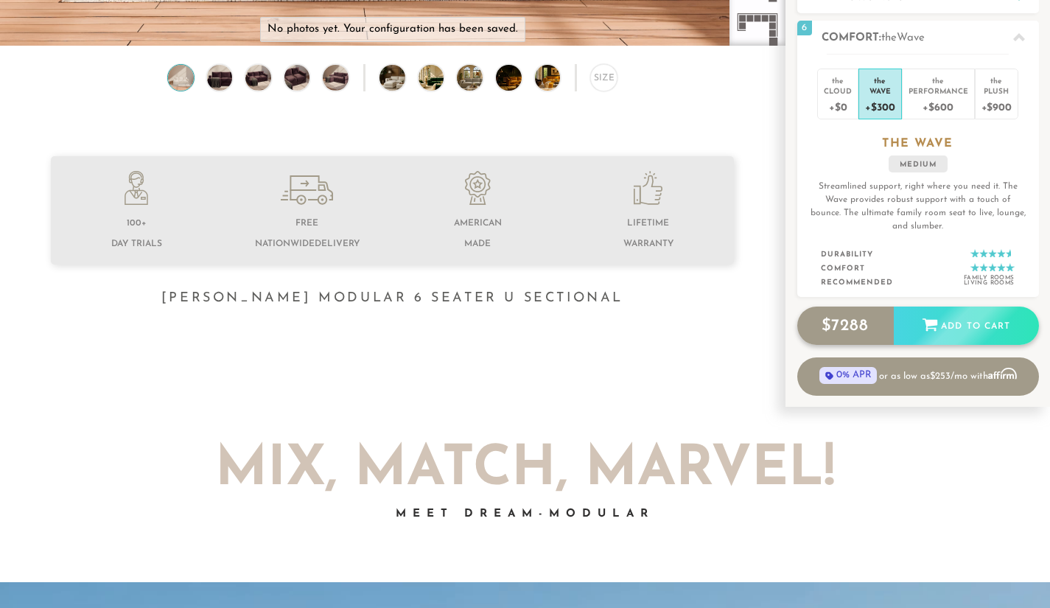
click at [980, 314] on div "$ 7288 Add to Cart" at bounding box center [919, 326] width 242 height 38
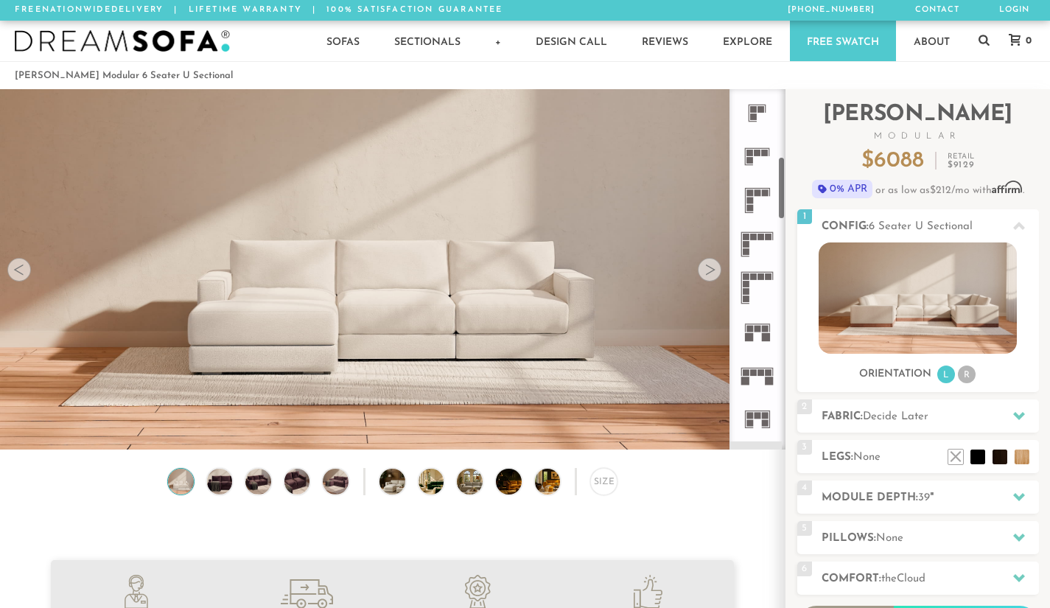
scroll to position [392, 0]
click at [747, 316] on icon at bounding box center [757, 331] width 43 height 43
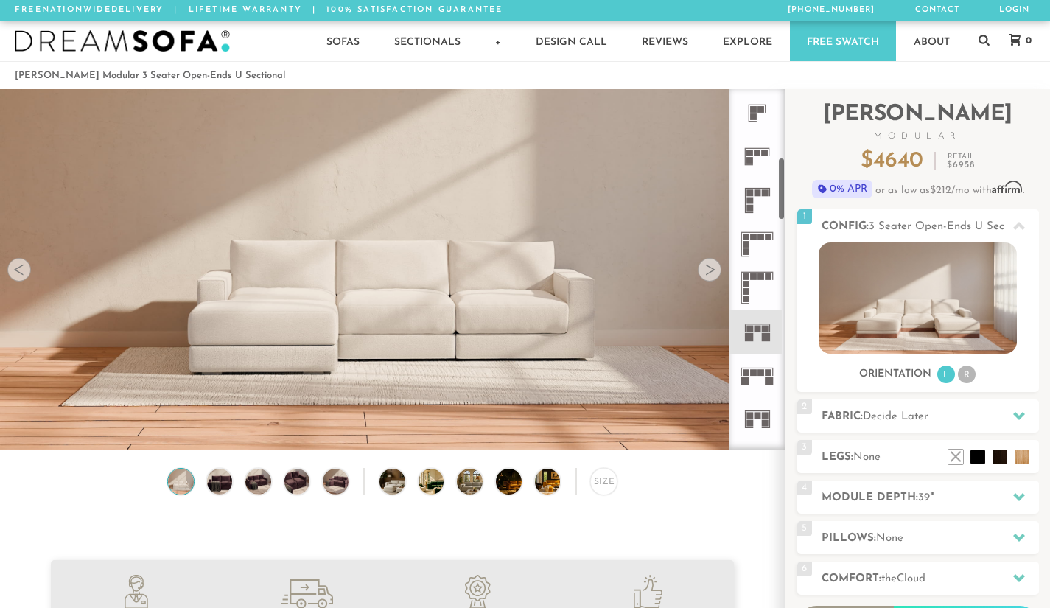
click at [747, 316] on icon at bounding box center [757, 331] width 43 height 43
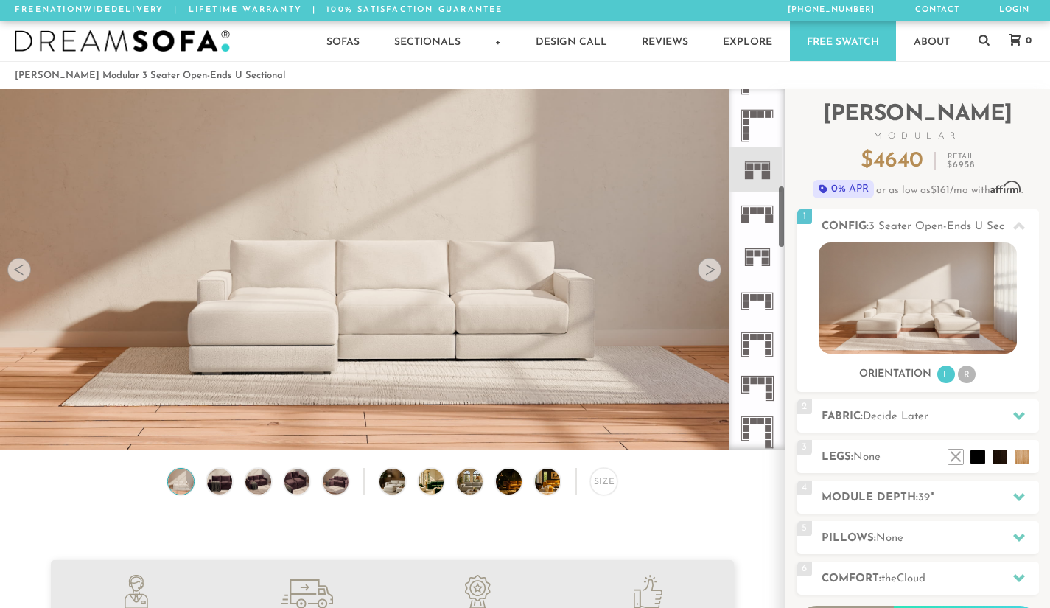
scroll to position [556, 0]
click at [750, 310] on icon at bounding box center [757, 299] width 43 height 43
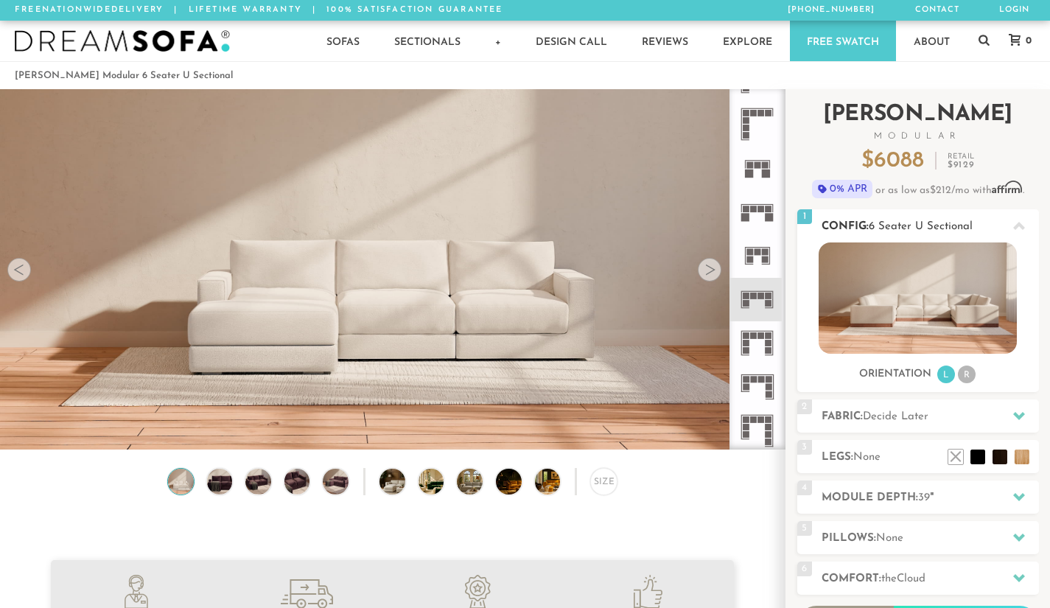
click at [915, 307] on img at bounding box center [918, 298] width 198 height 111
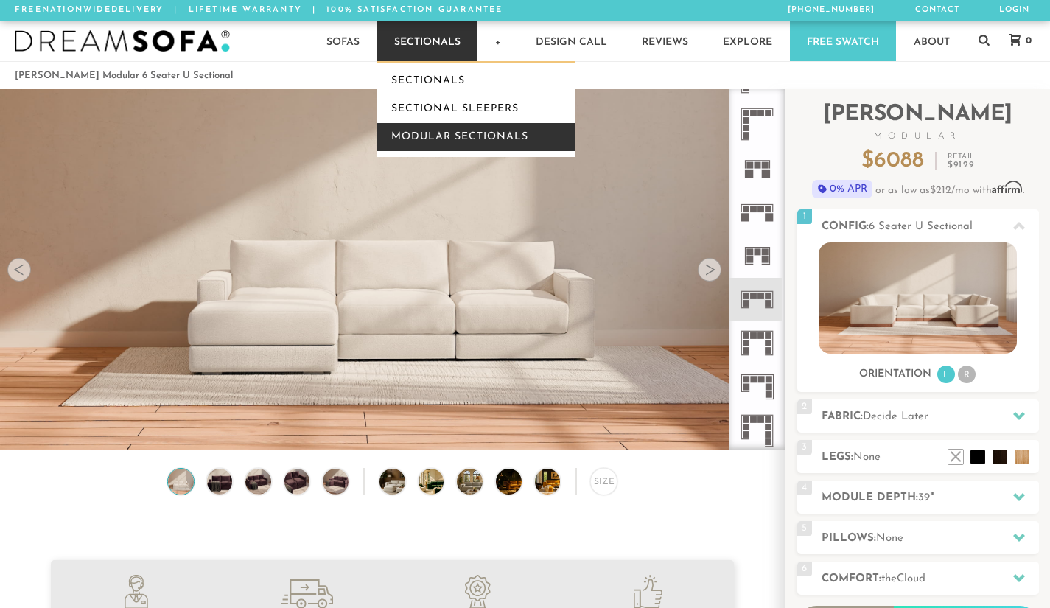
click at [428, 142] on link "Modular Sectionals" at bounding box center [476, 137] width 199 height 28
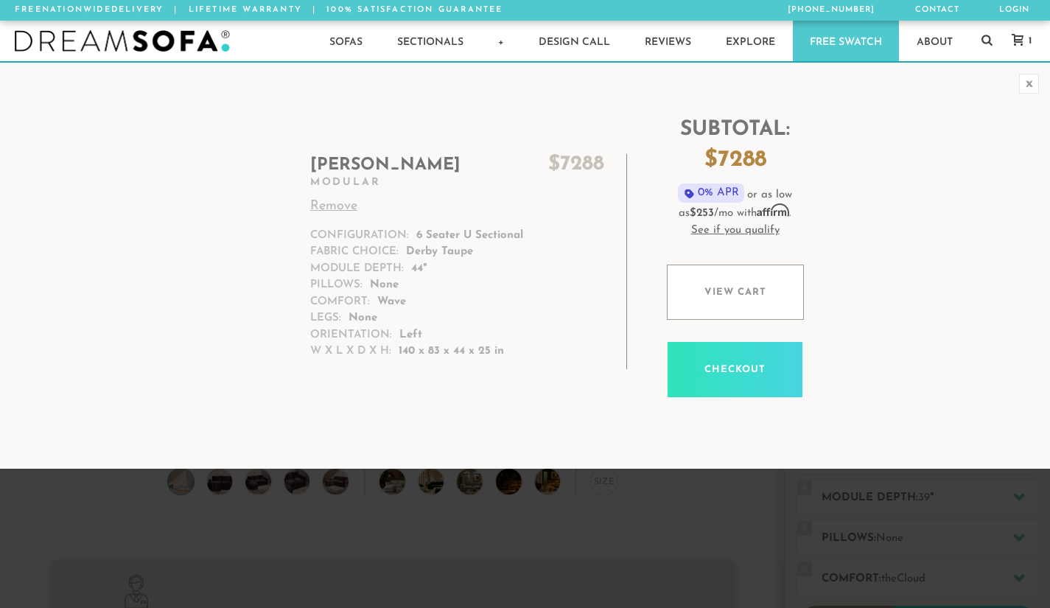
scroll to position [16168, 1039]
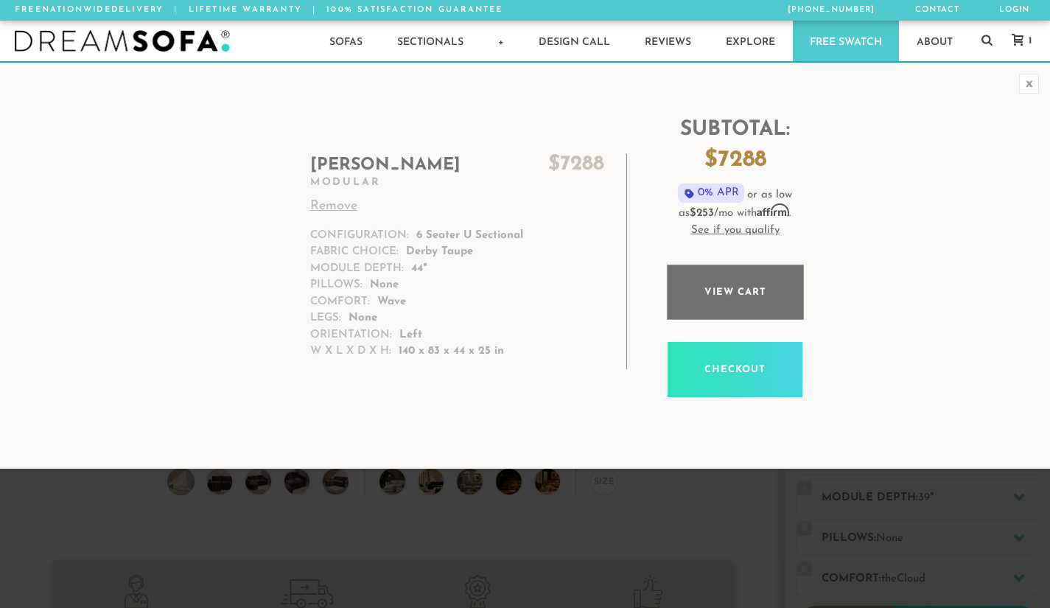
click at [753, 282] on link "View cart" at bounding box center [735, 292] width 137 height 55
